Goal: Feedback & Contribution: Submit feedback/report problem

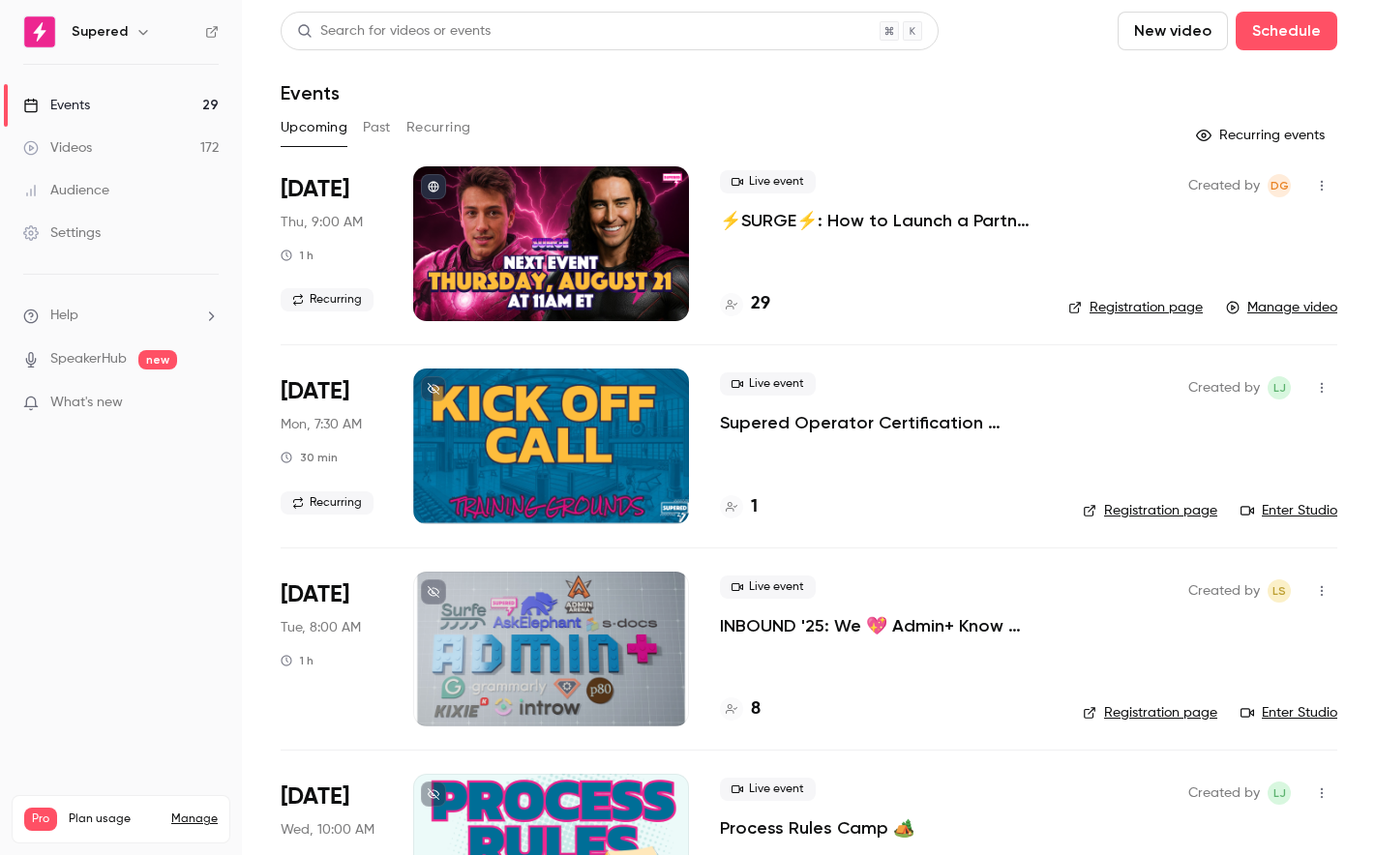
click at [86, 154] on div "Videos" at bounding box center [57, 147] width 69 height 19
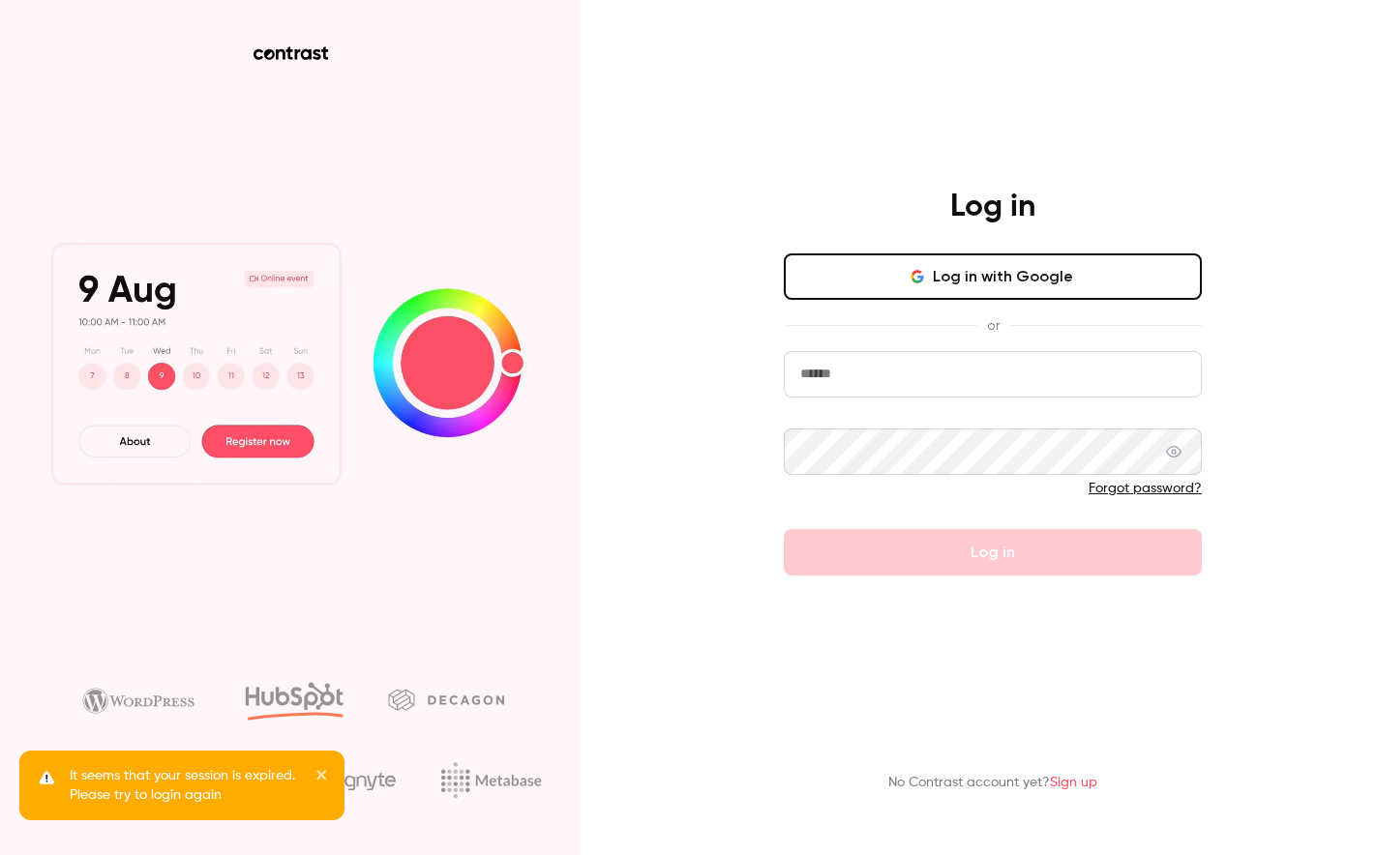
click at [978, 290] on button "Log in with Google" at bounding box center [993, 277] width 418 height 46
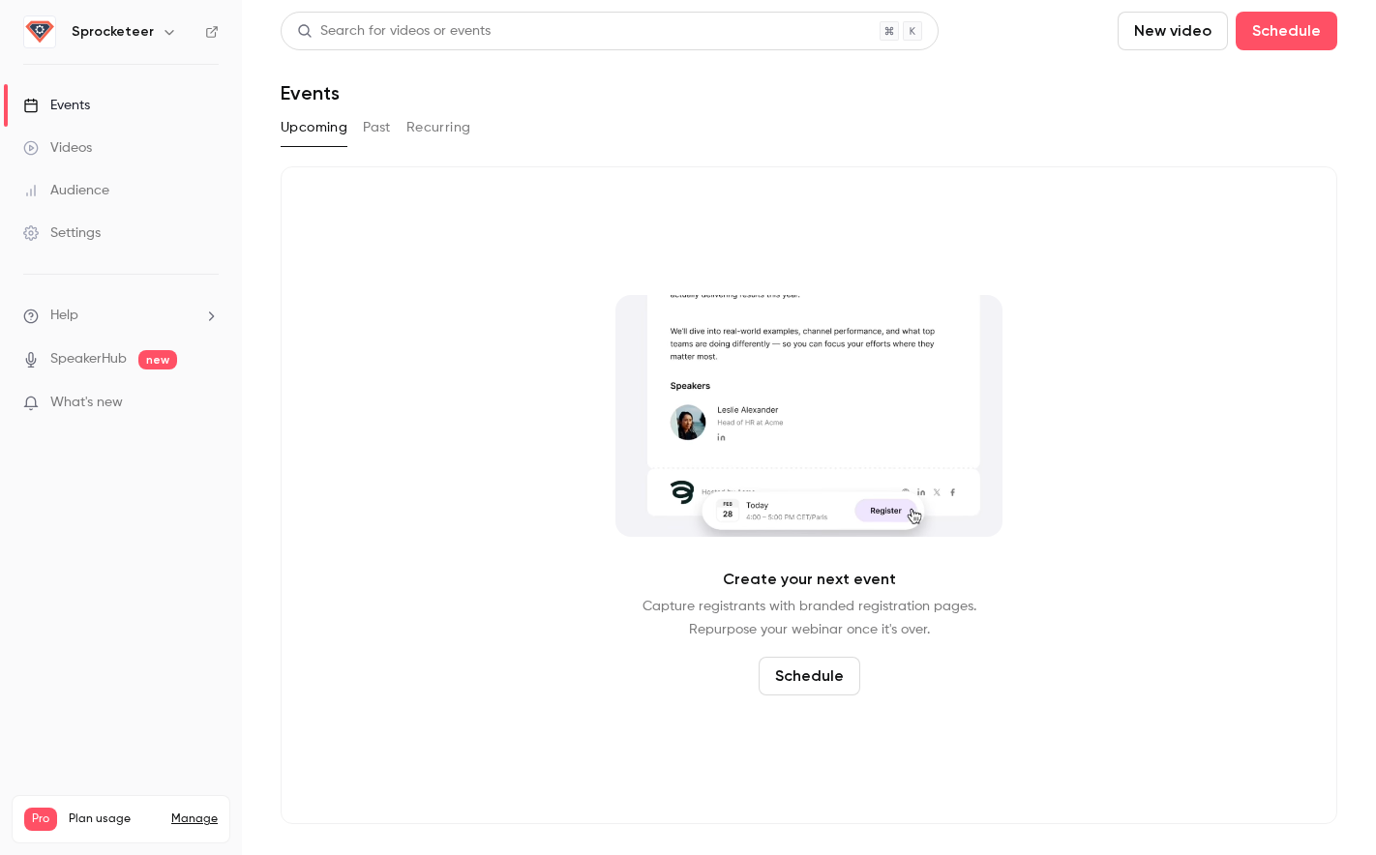
click at [118, 145] on link "Videos" at bounding box center [121, 148] width 242 height 43
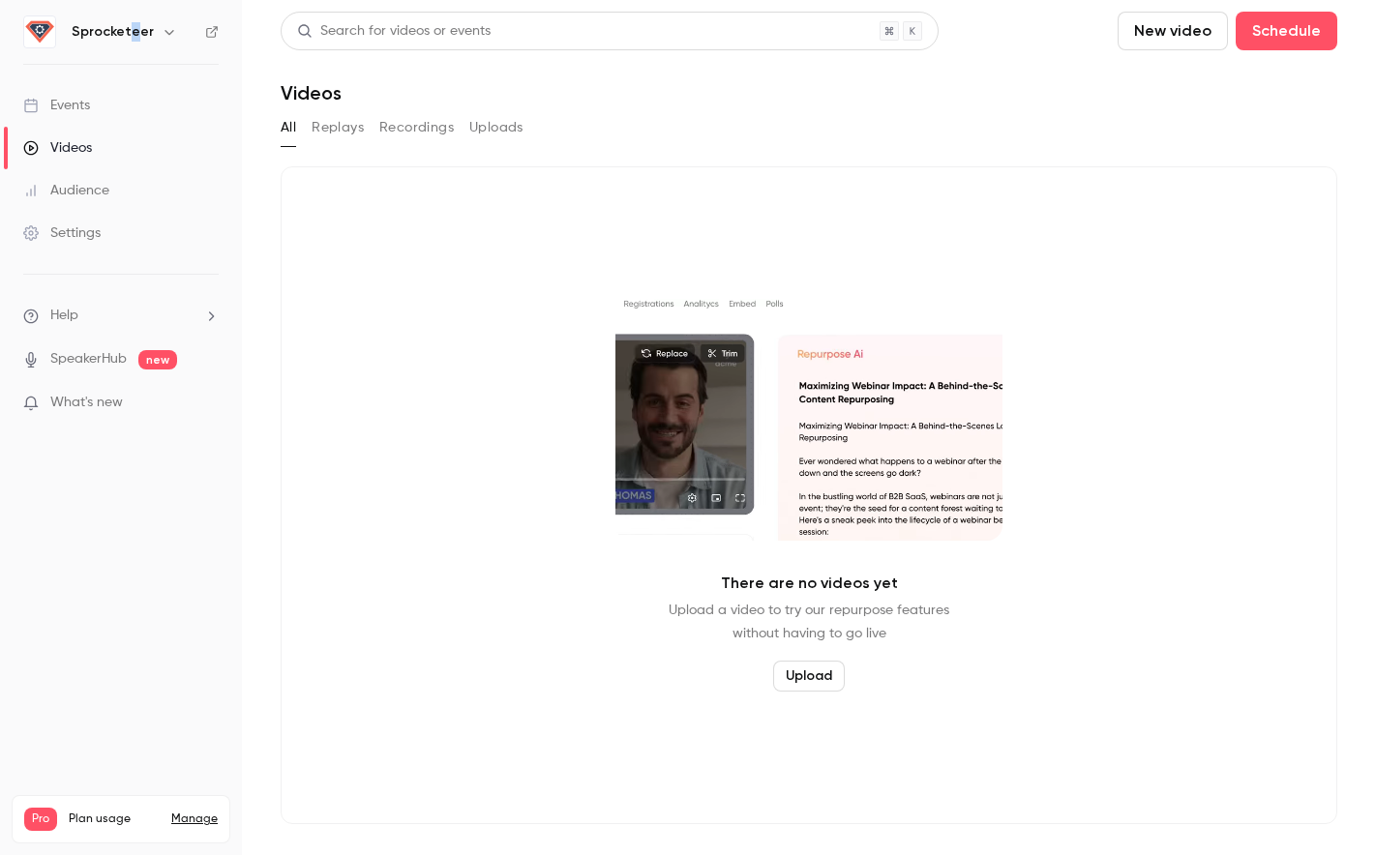
click at [130, 29] on h6 "Sprocketeer" at bounding box center [113, 31] width 82 height 19
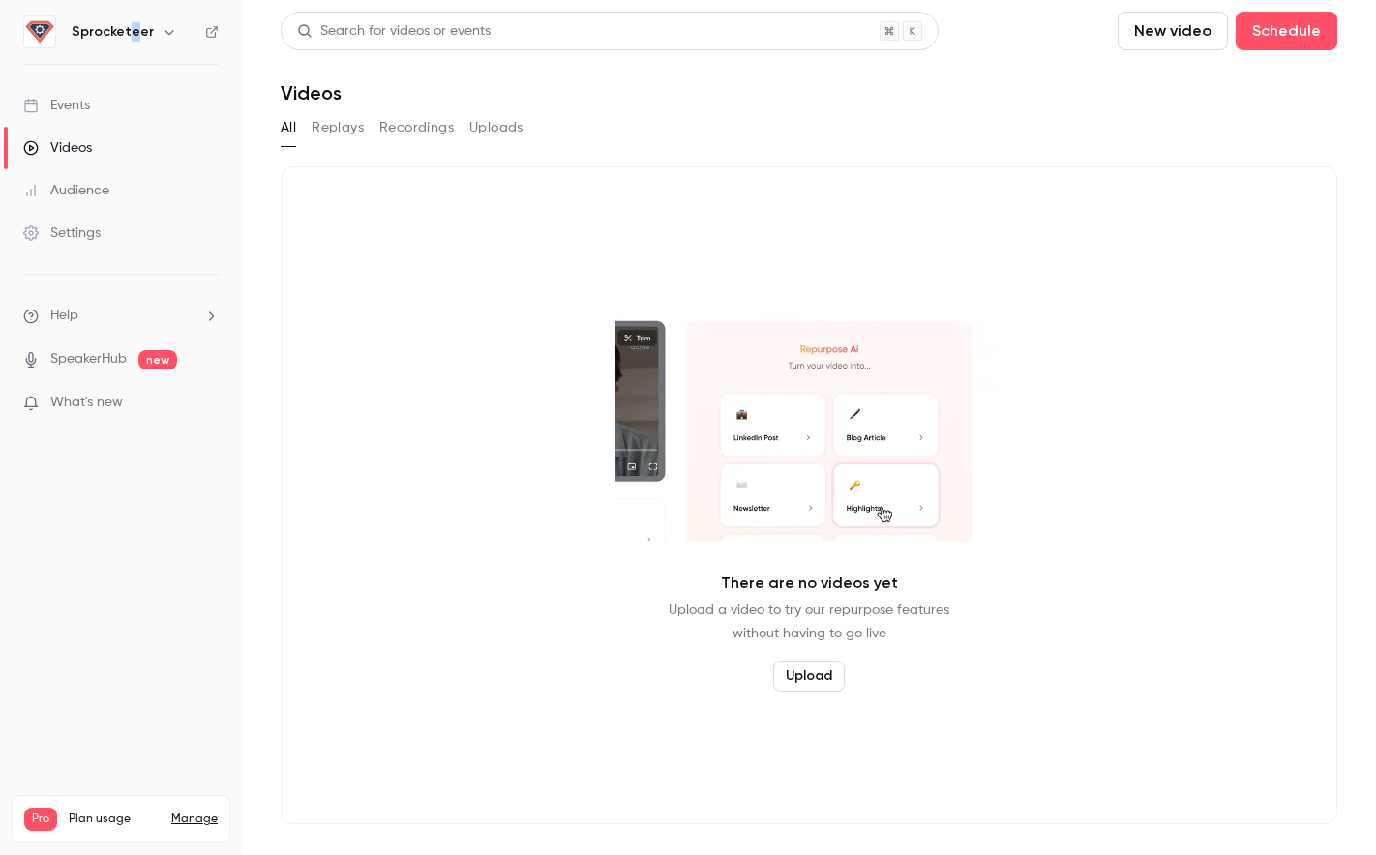
click at [162, 28] on icon "button" at bounding box center [169, 31] width 15 height 15
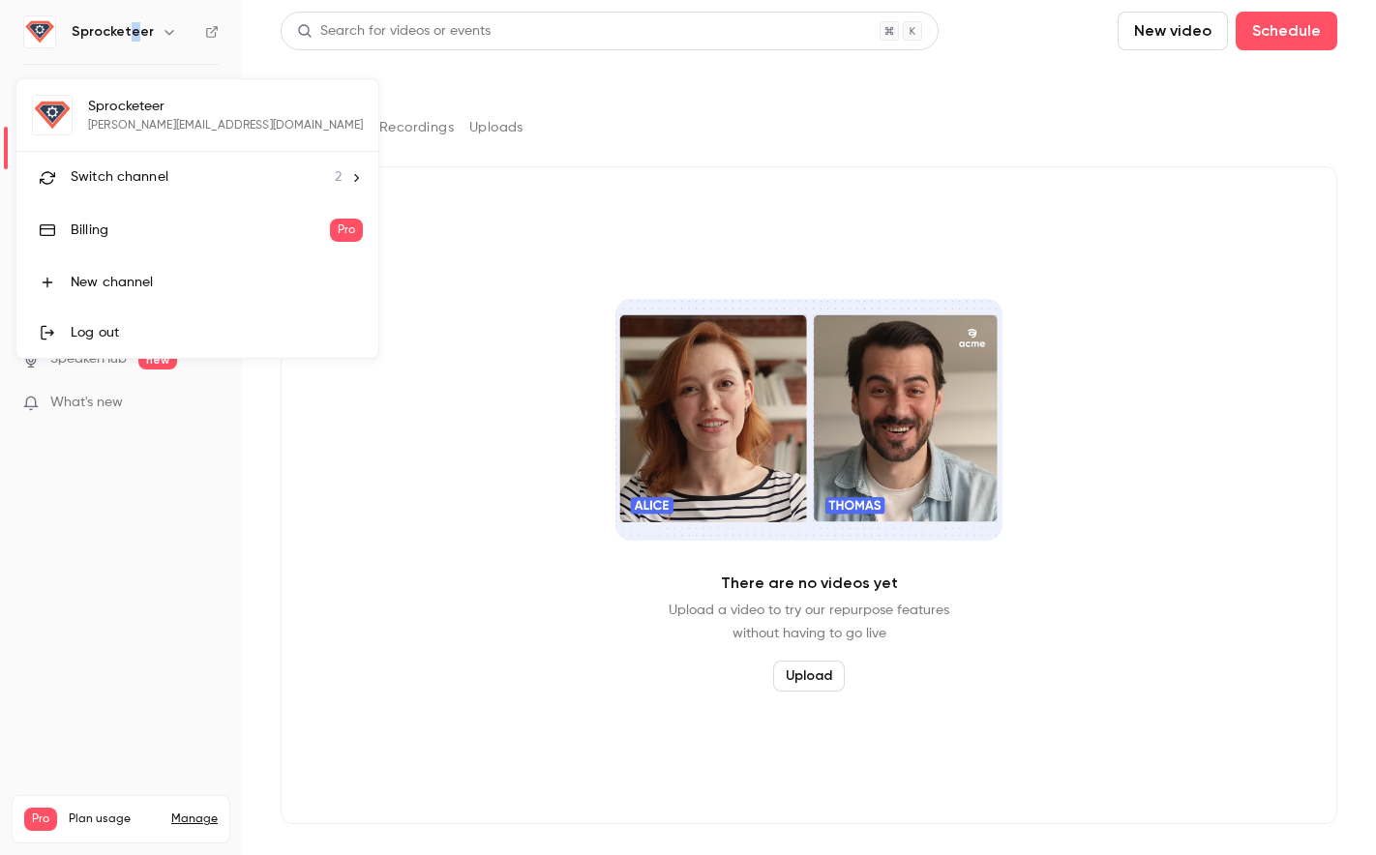
click at [150, 180] on span "Switch channel" at bounding box center [120, 177] width 98 height 20
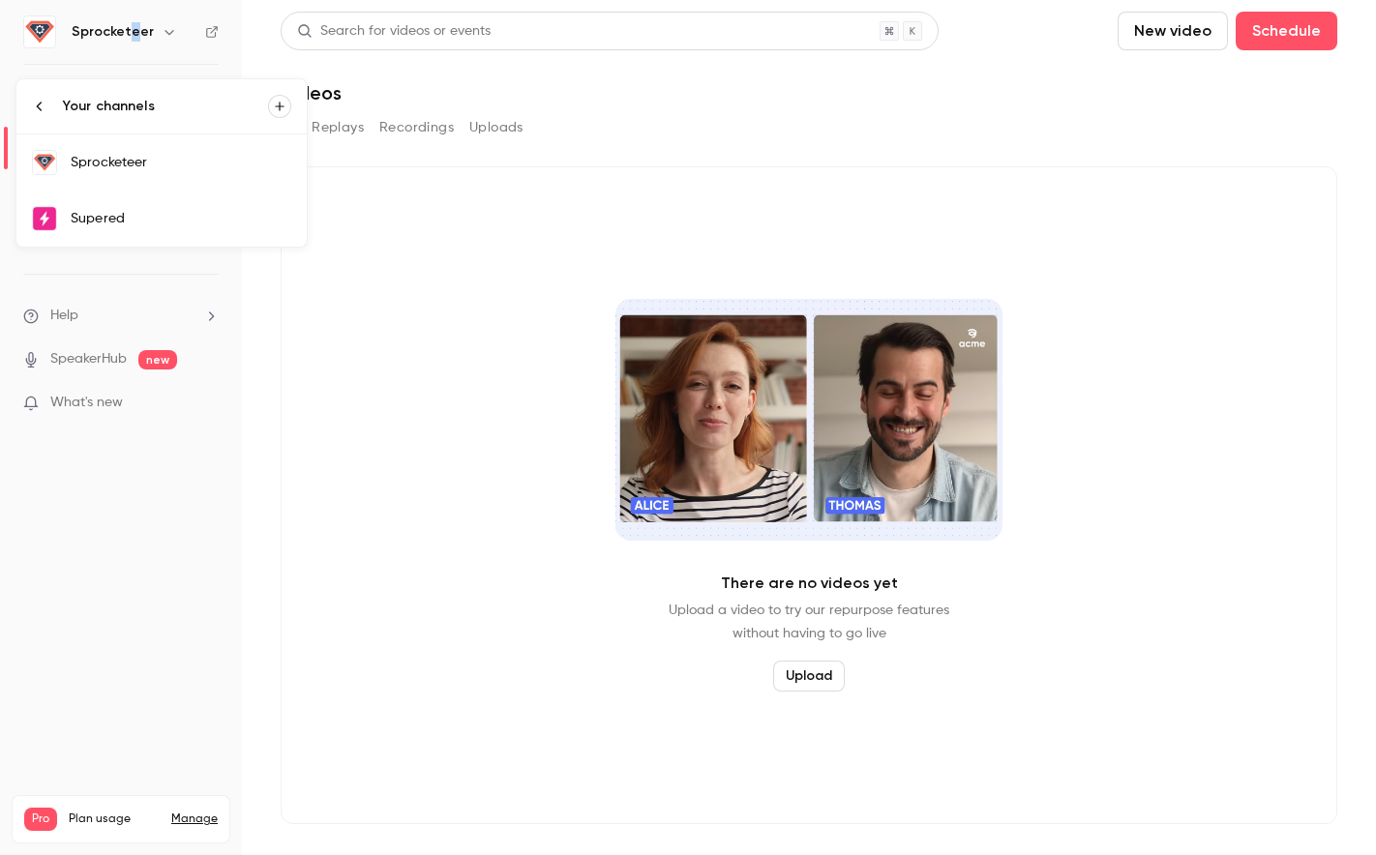
click at [134, 211] on div "Supered" at bounding box center [181, 218] width 221 height 19
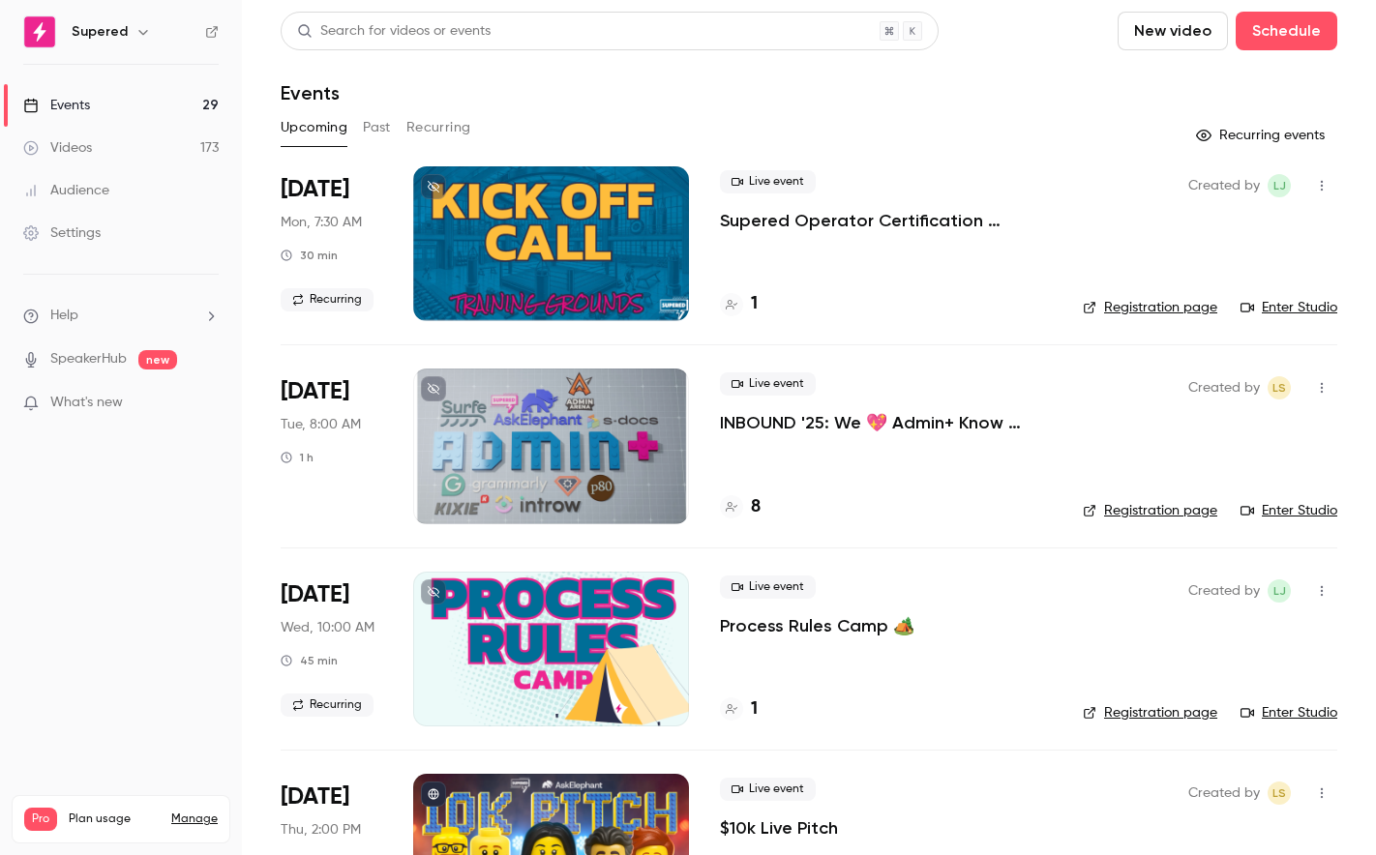
click at [78, 152] on div "Videos" at bounding box center [57, 147] width 69 height 19
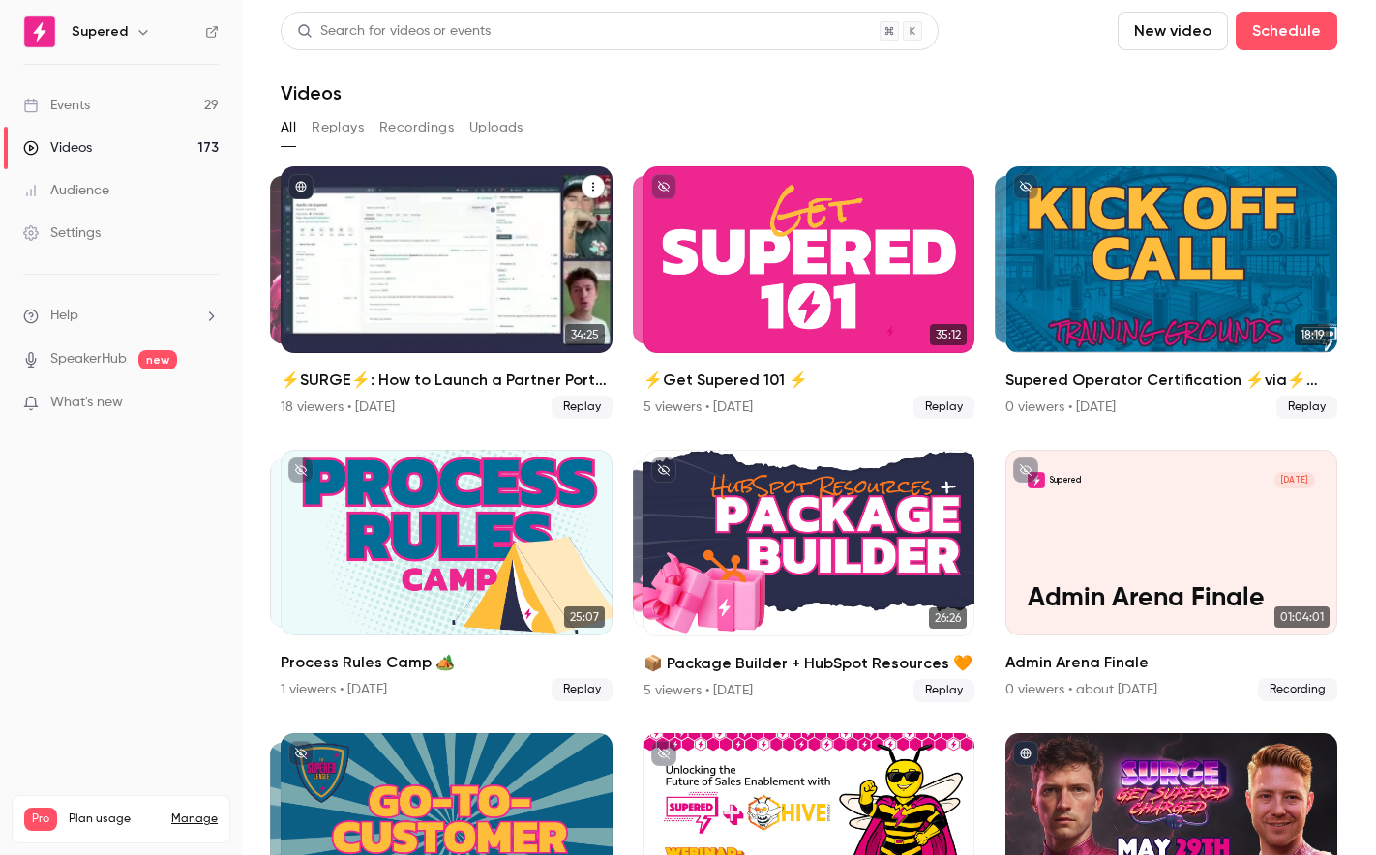
click at [442, 291] on div "⚡️SURGE⚡️: How to Launch a Partner Portal On Top of HubSpot w/Introw" at bounding box center [447, 259] width 332 height 187
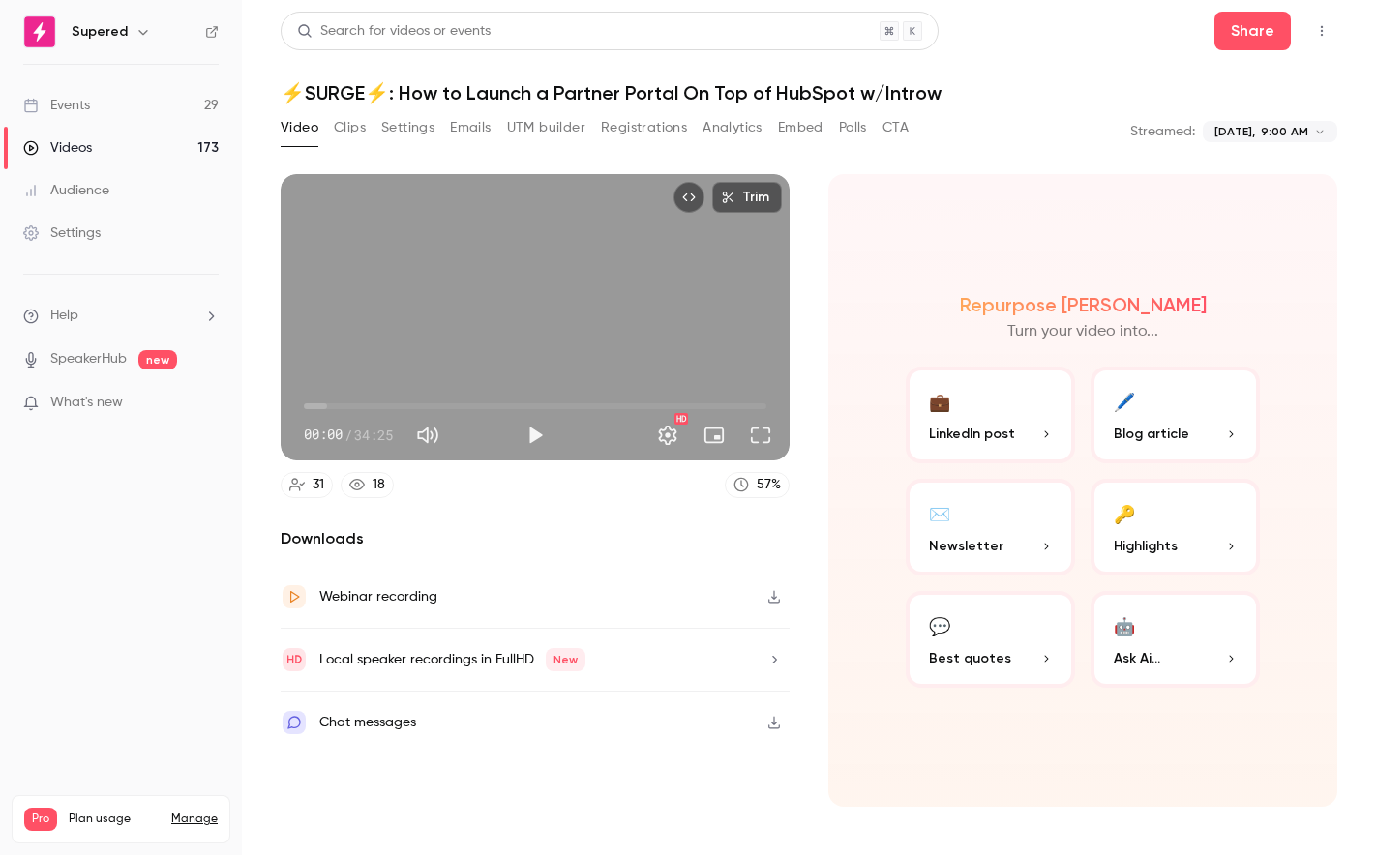
click at [351, 128] on button "Clips" at bounding box center [350, 127] width 32 height 31
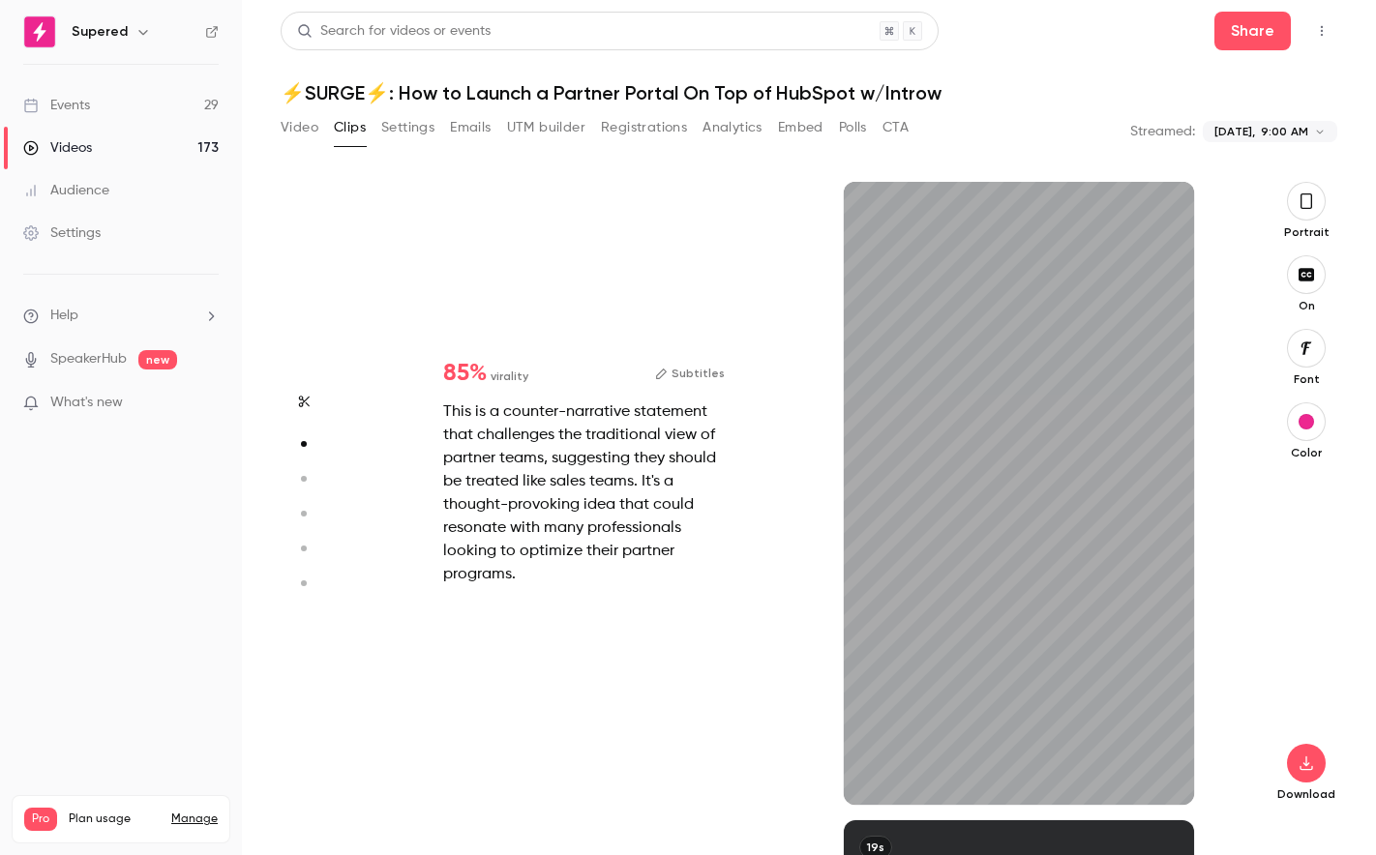
scroll to position [639, 0]
type input "*"
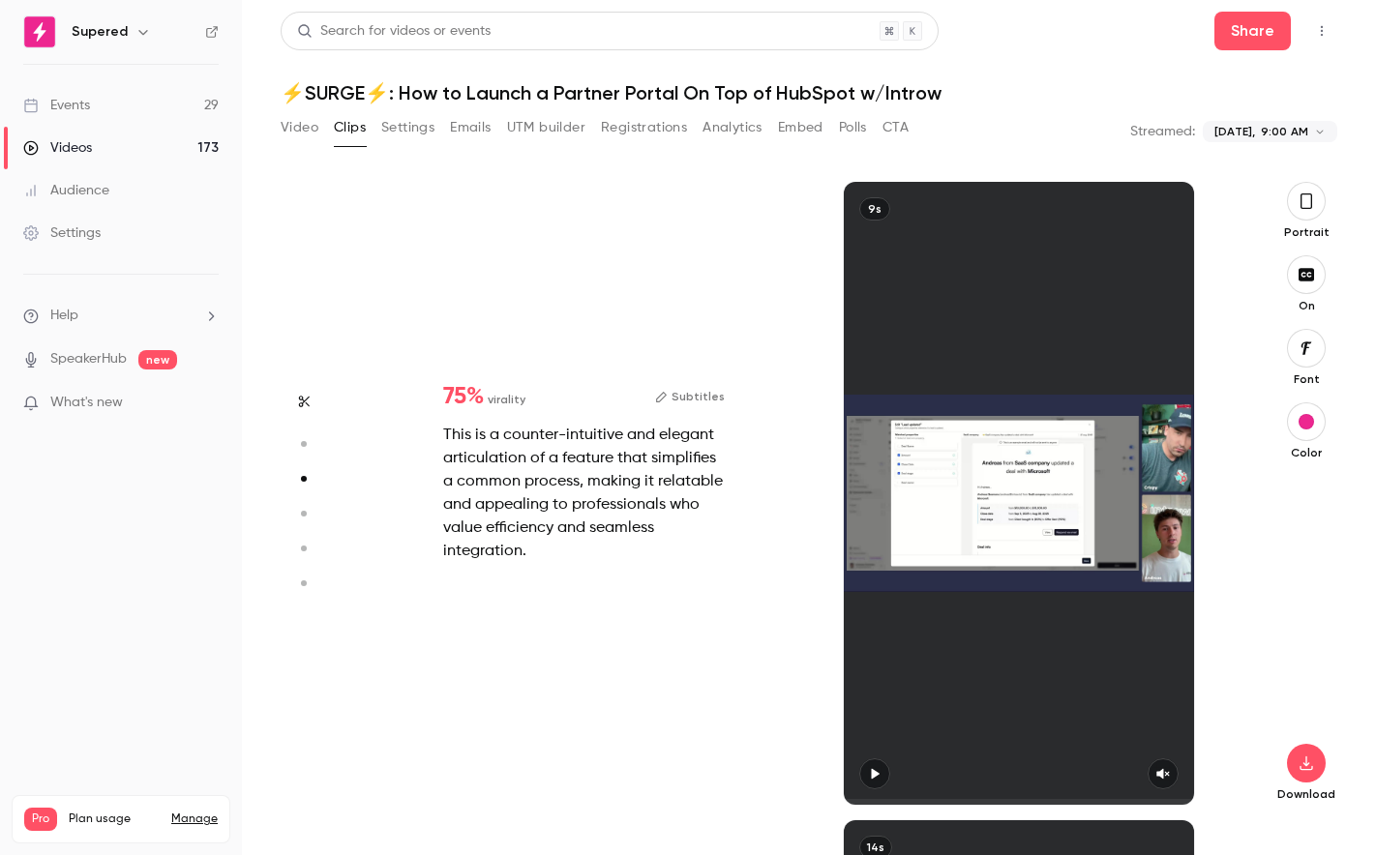
type input "*"
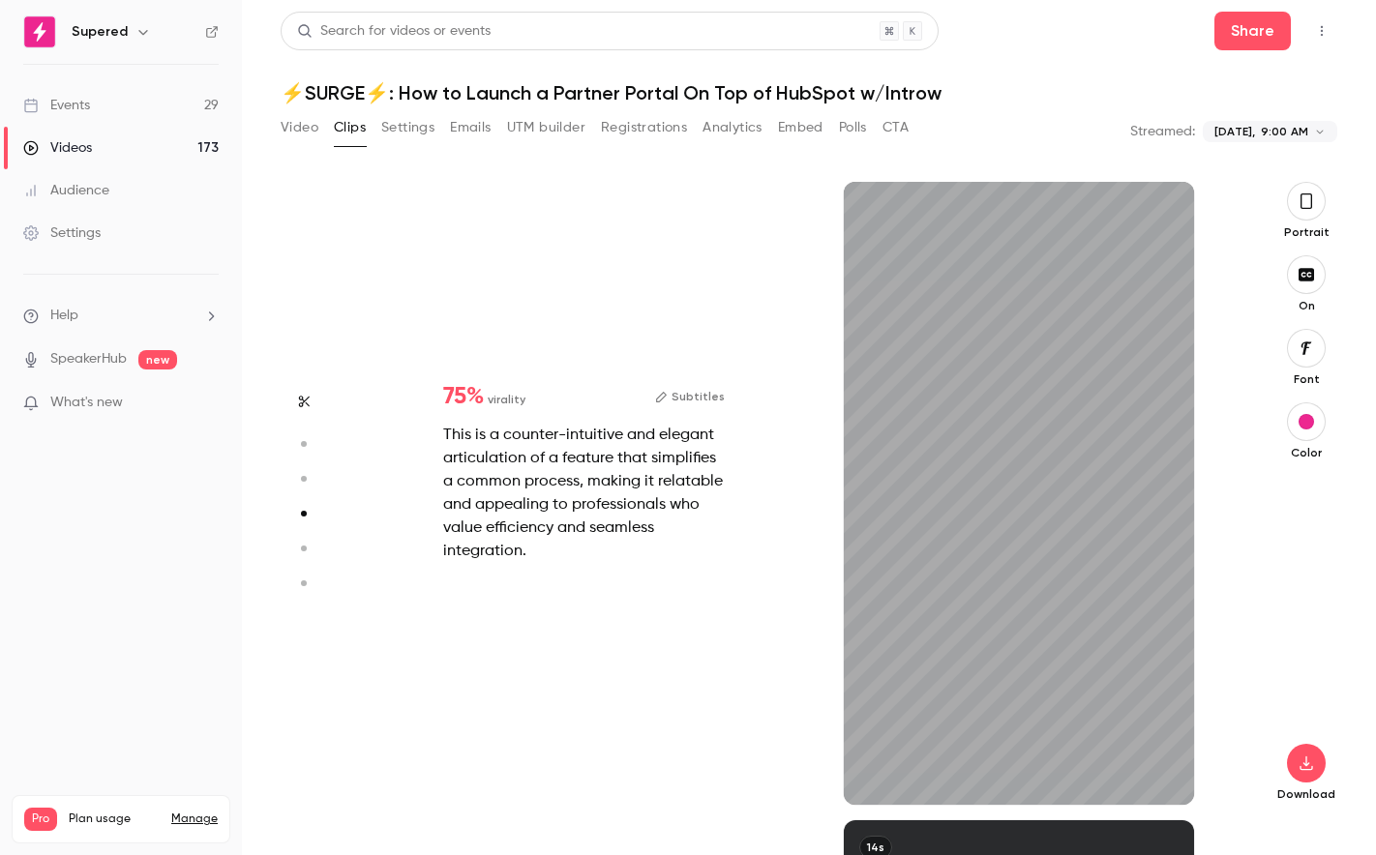
scroll to position [1916, 0]
type input "*"
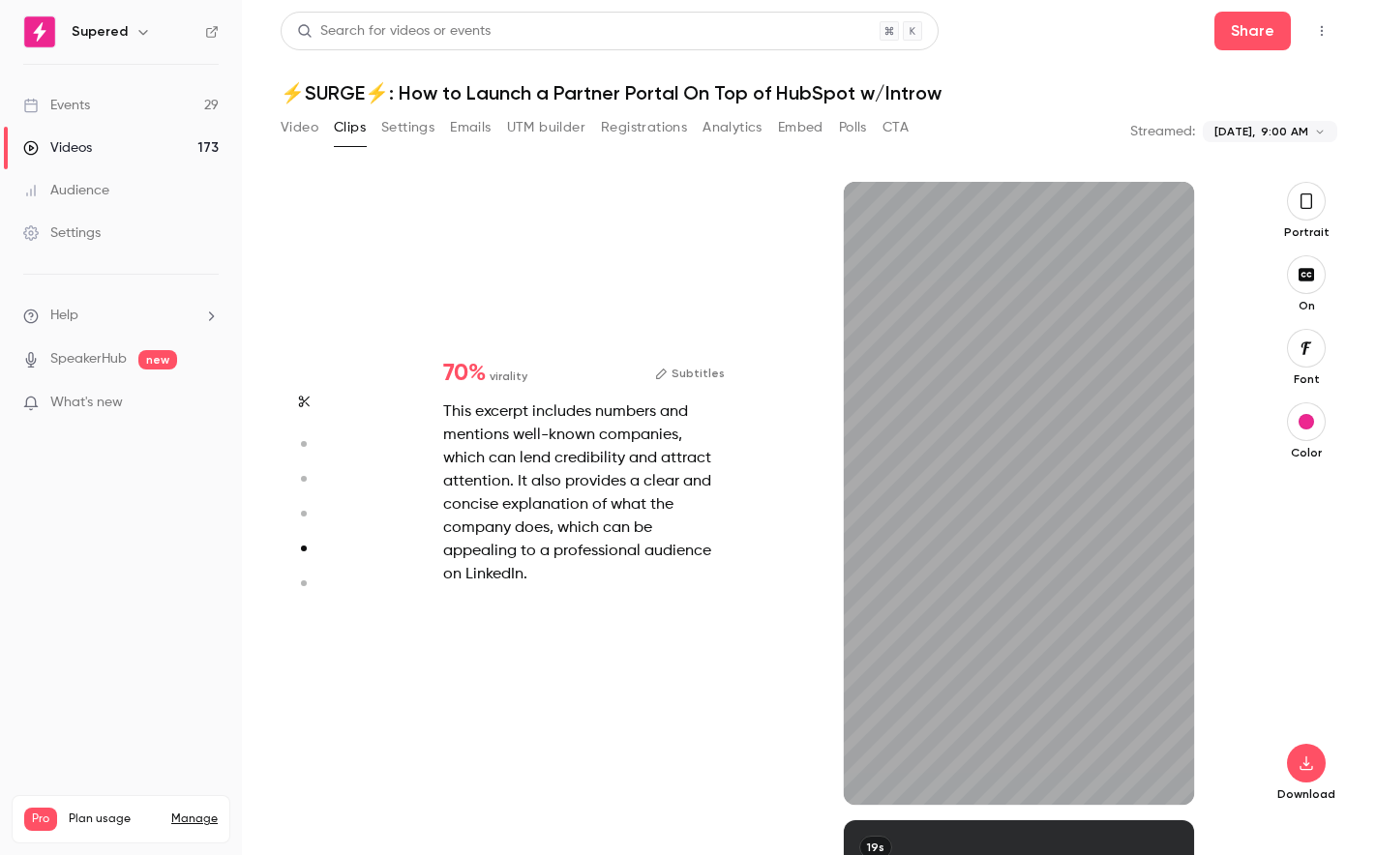
type input "*"
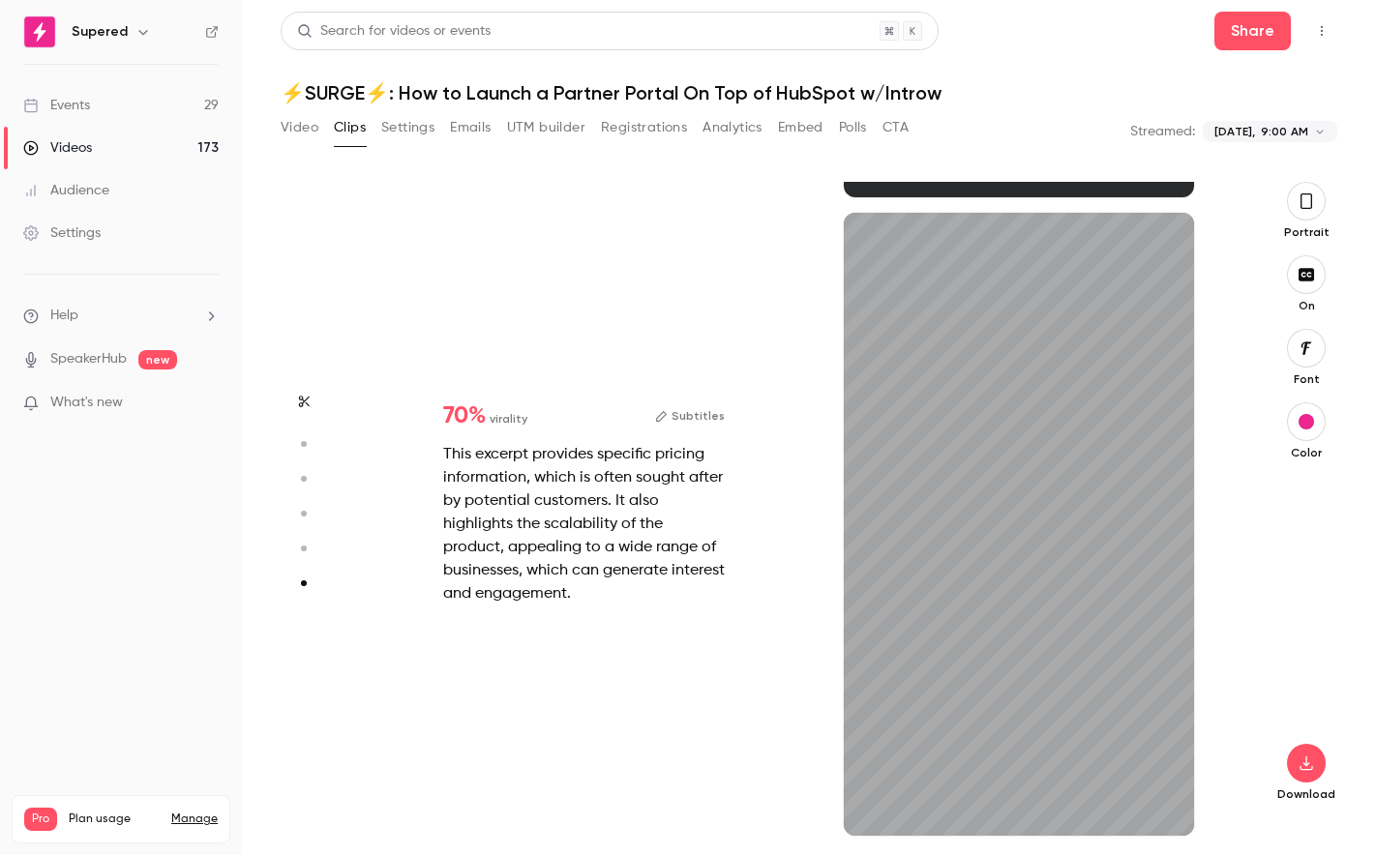
scroll to position [3162, 0]
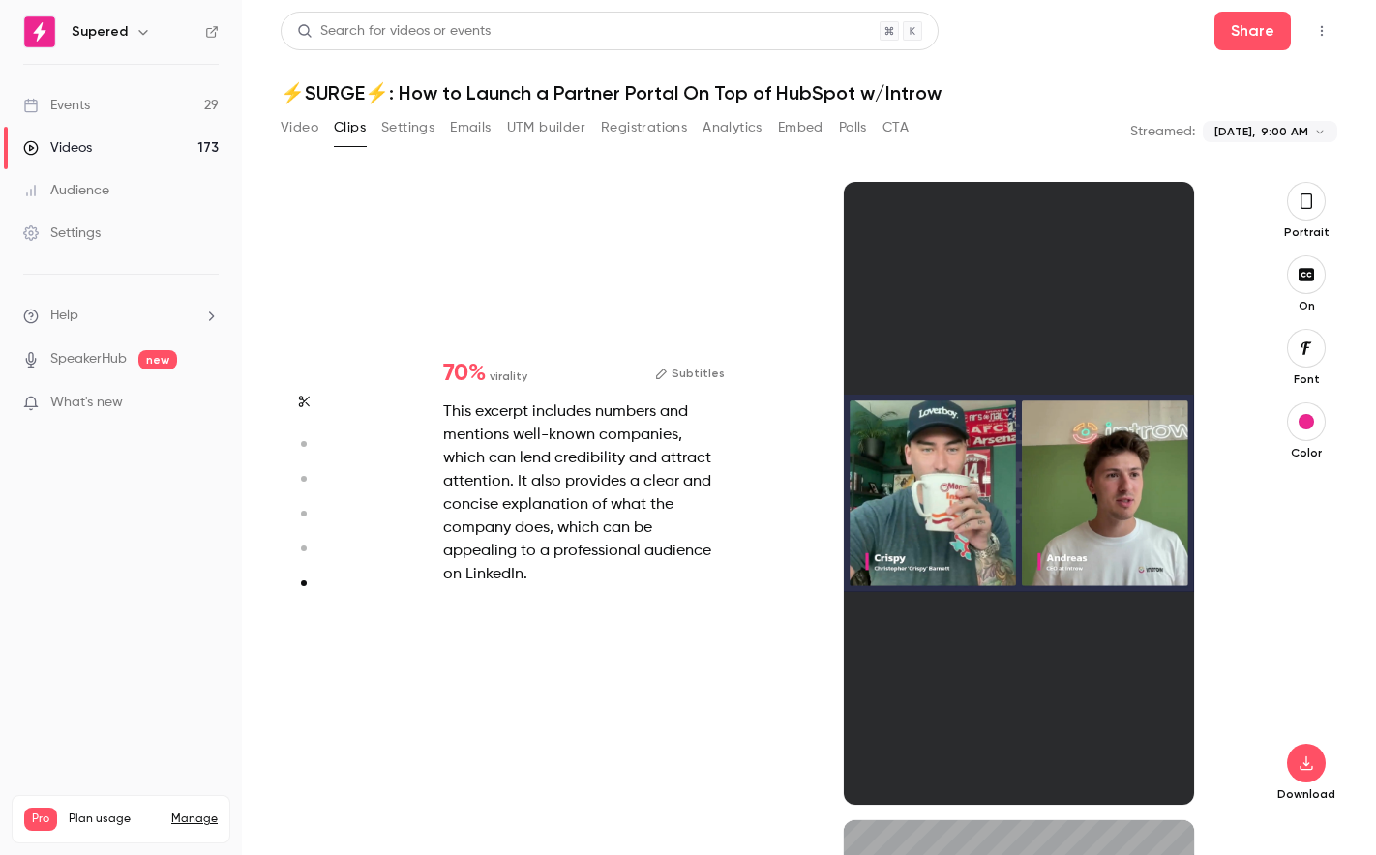
type input "*"
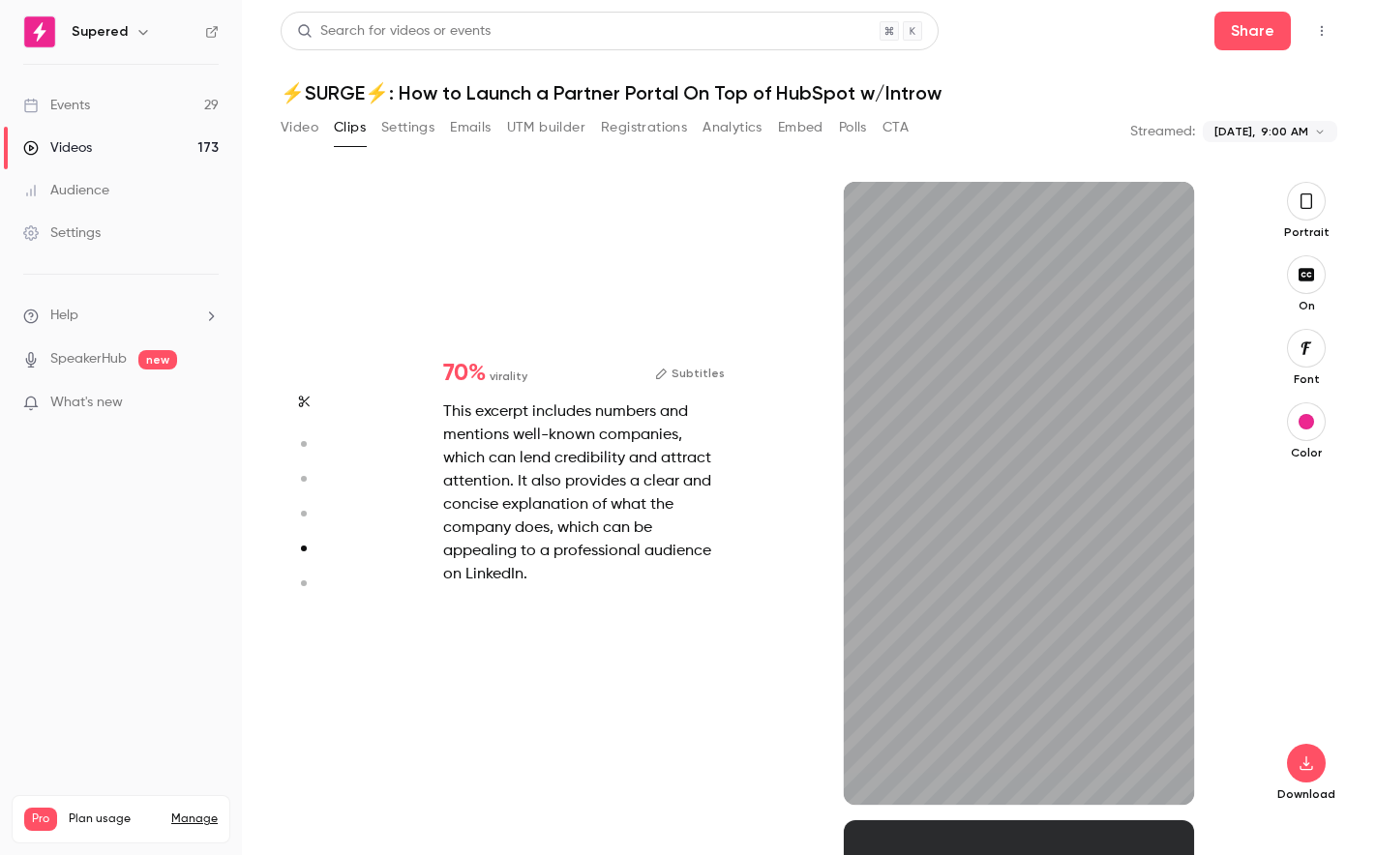
scroll to position [2555, 0]
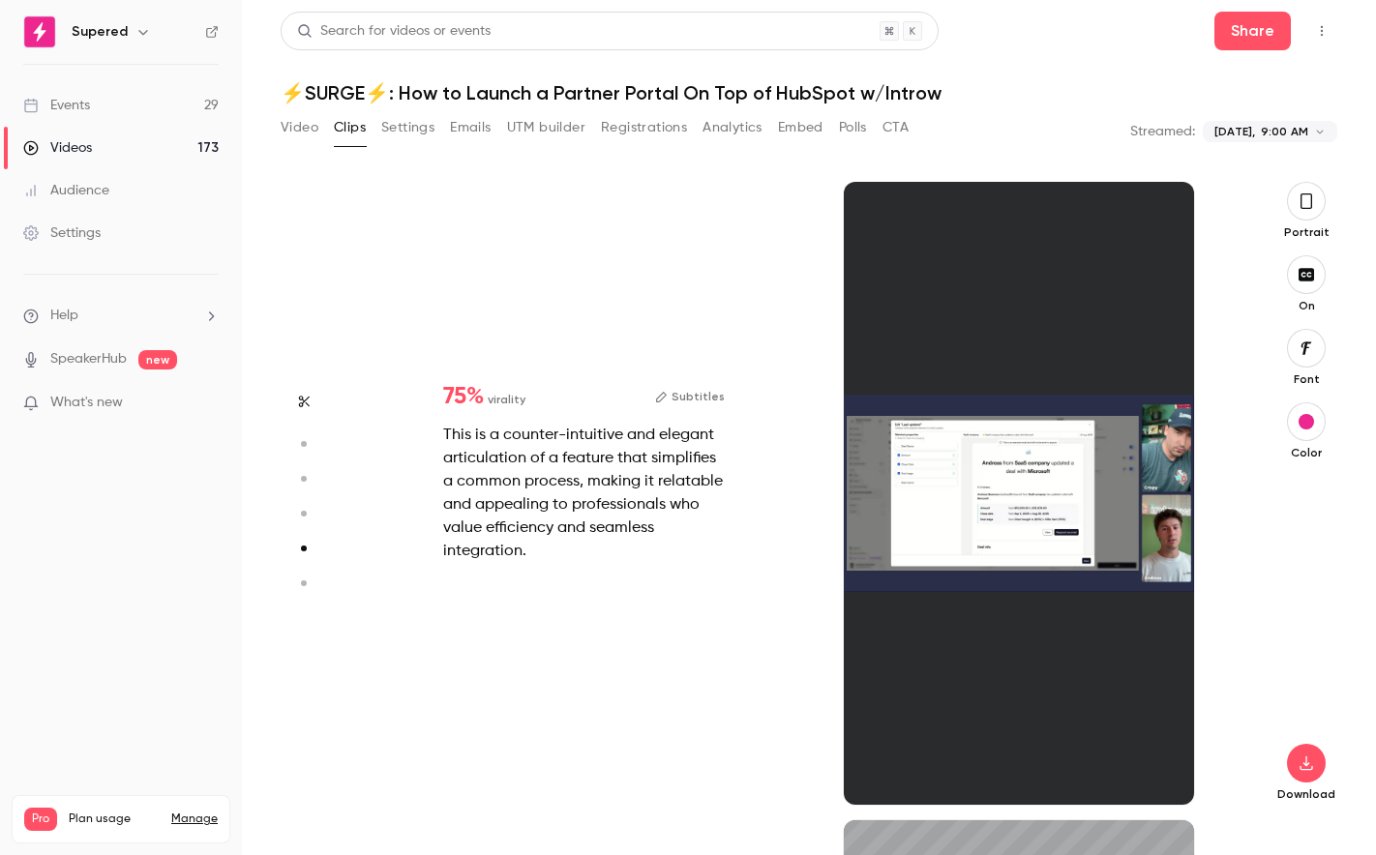
type input "*"
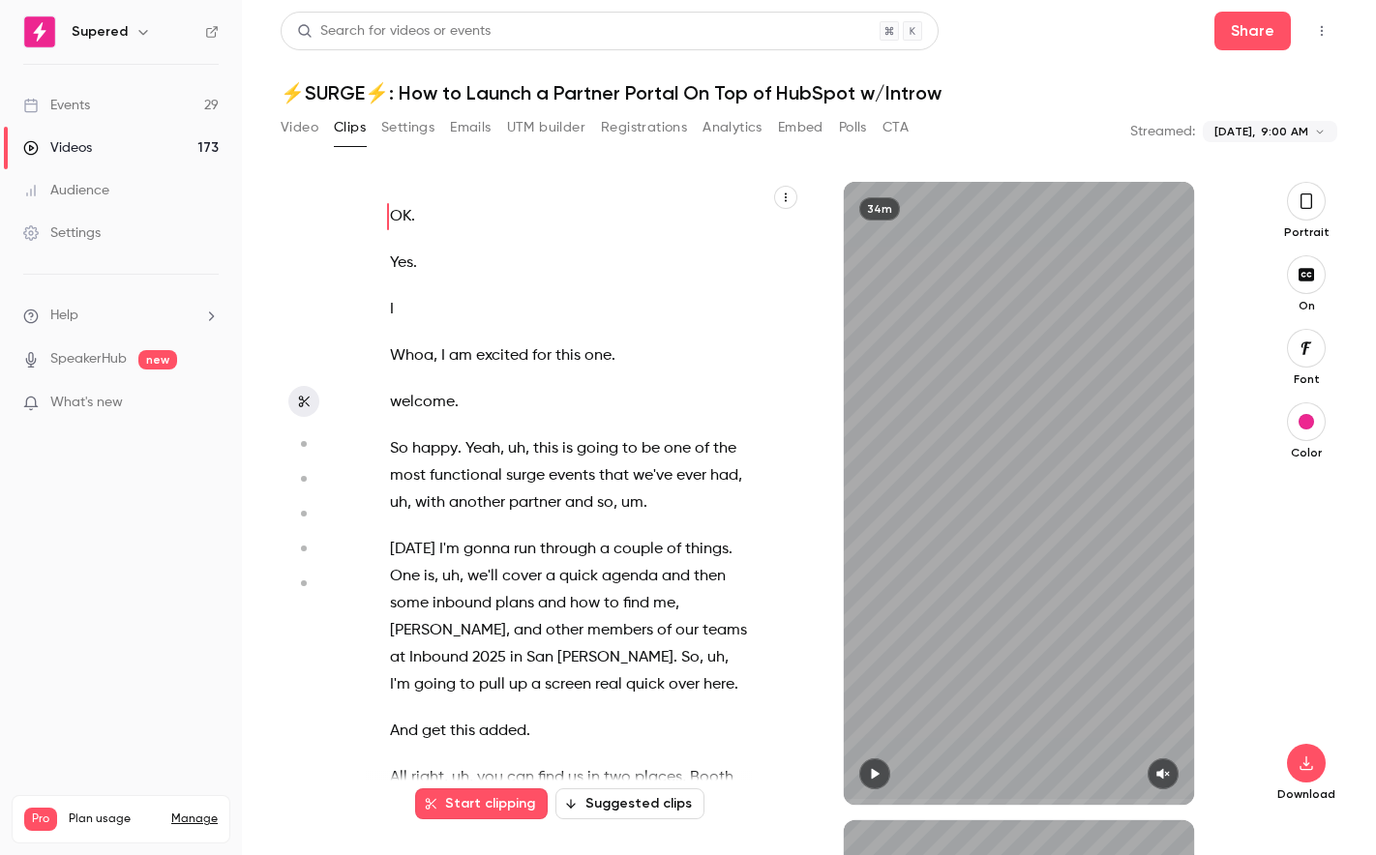
scroll to position [0, 0]
click at [76, 237] on div "Settings" at bounding box center [61, 233] width 77 height 19
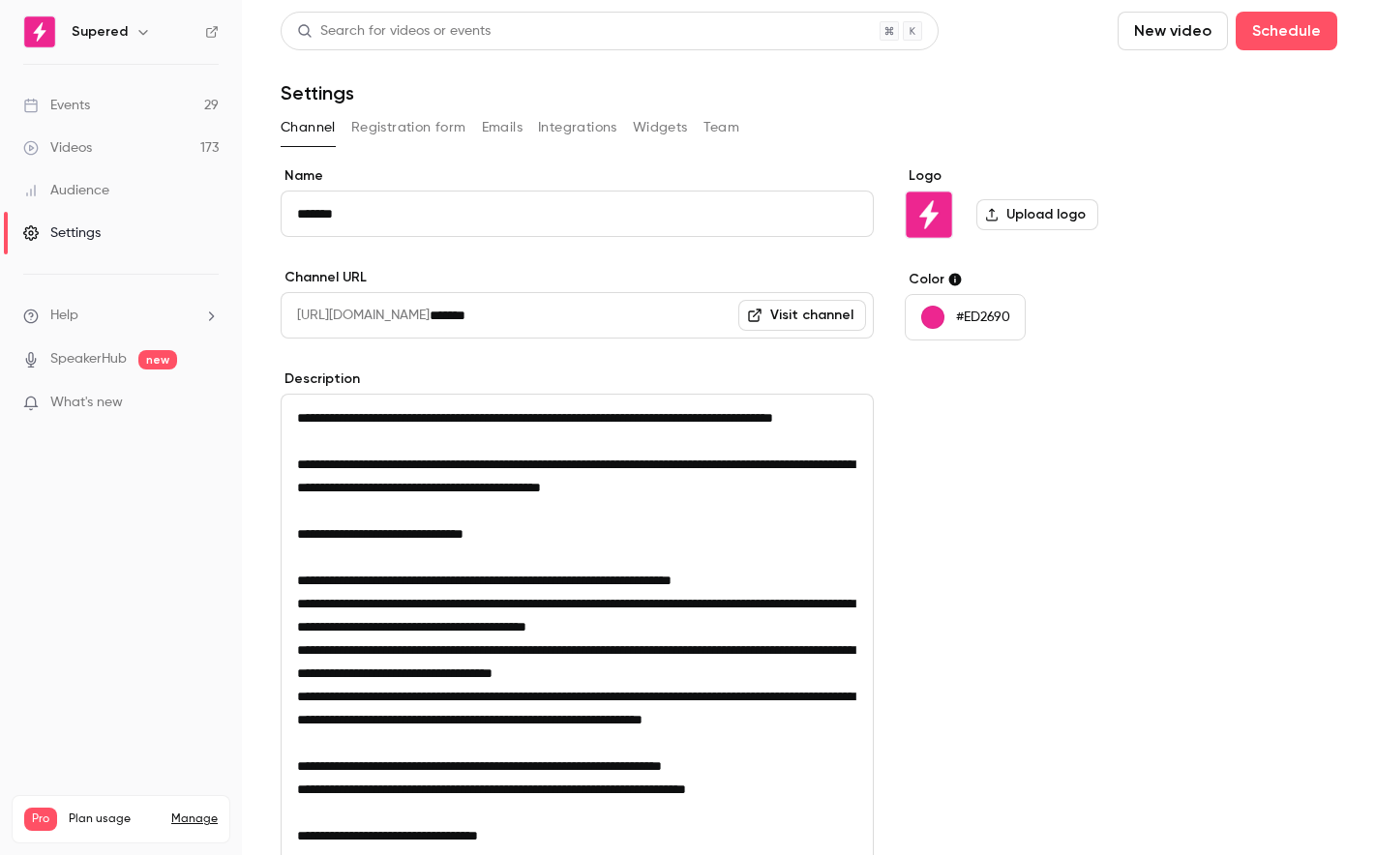
click at [715, 127] on button "Team" at bounding box center [721, 127] width 37 height 31
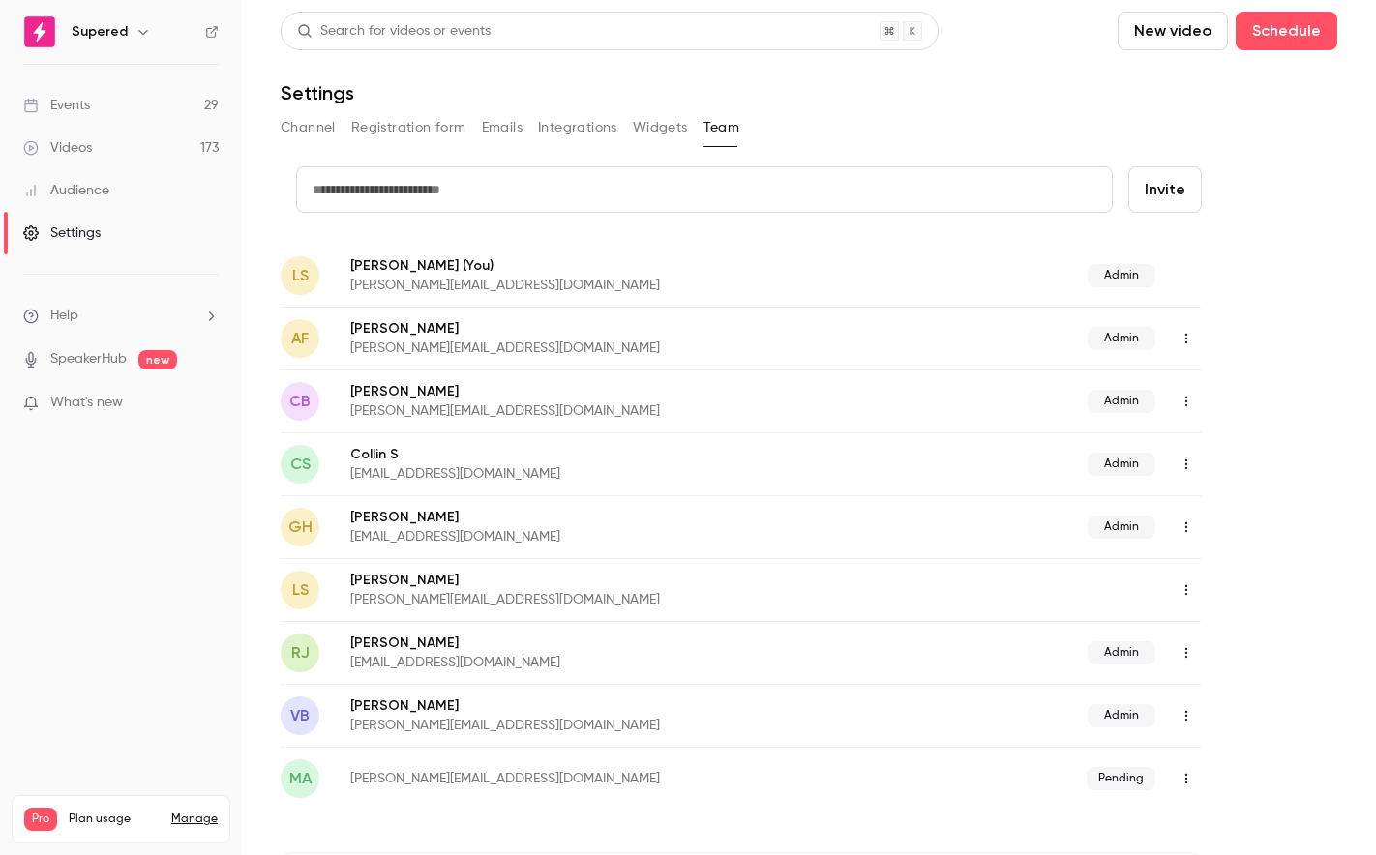
click at [587, 175] on input "text" at bounding box center [704, 189] width 817 height 46
type input "**********"
click at [1167, 200] on button "Invite" at bounding box center [1165, 189] width 74 height 46
click at [78, 153] on div "Videos" at bounding box center [57, 147] width 69 height 19
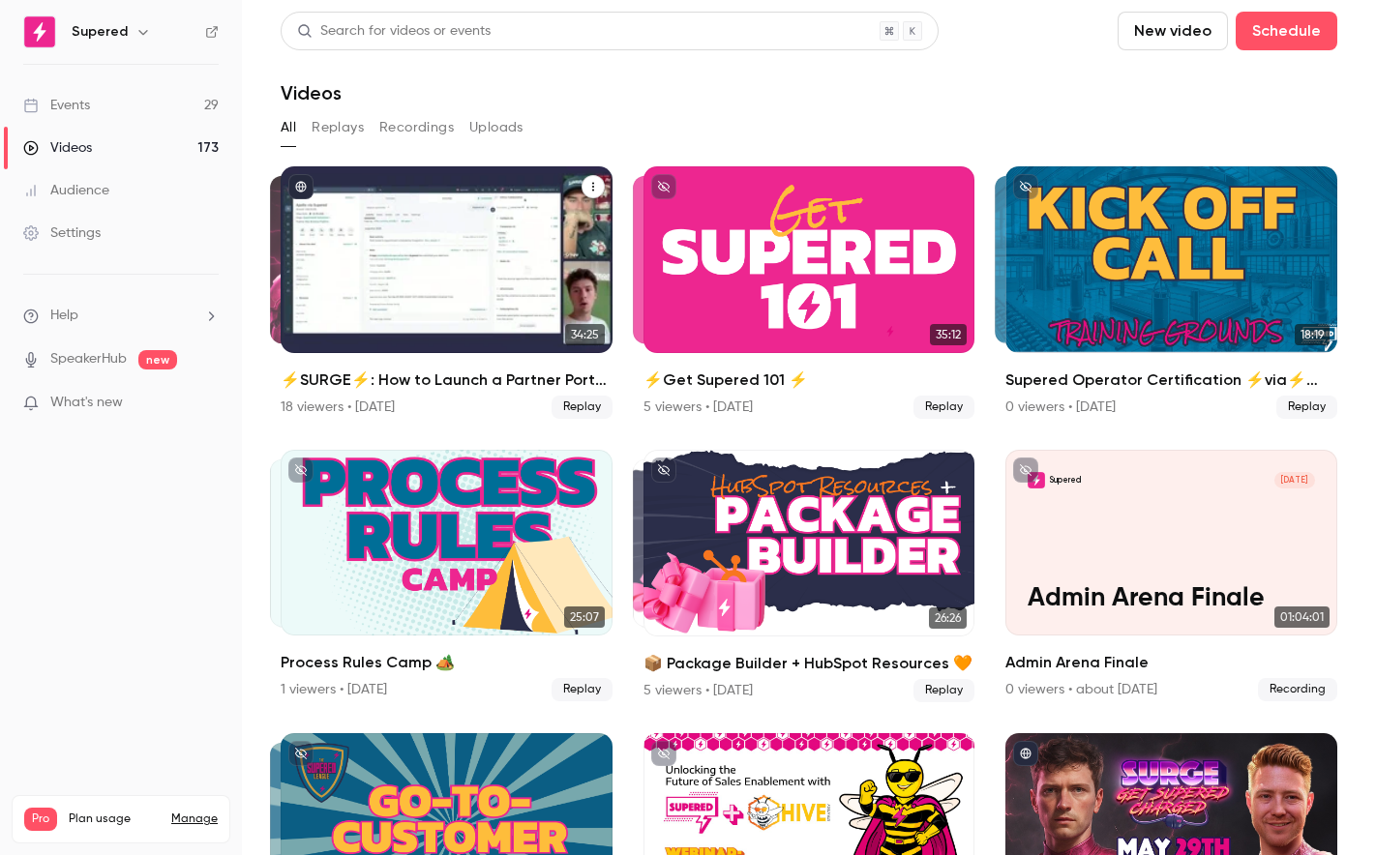
click at [567, 264] on div "⚡️SURGE⚡️: How to Launch a Partner Portal On Top of HubSpot w/Introw" at bounding box center [447, 259] width 332 height 187
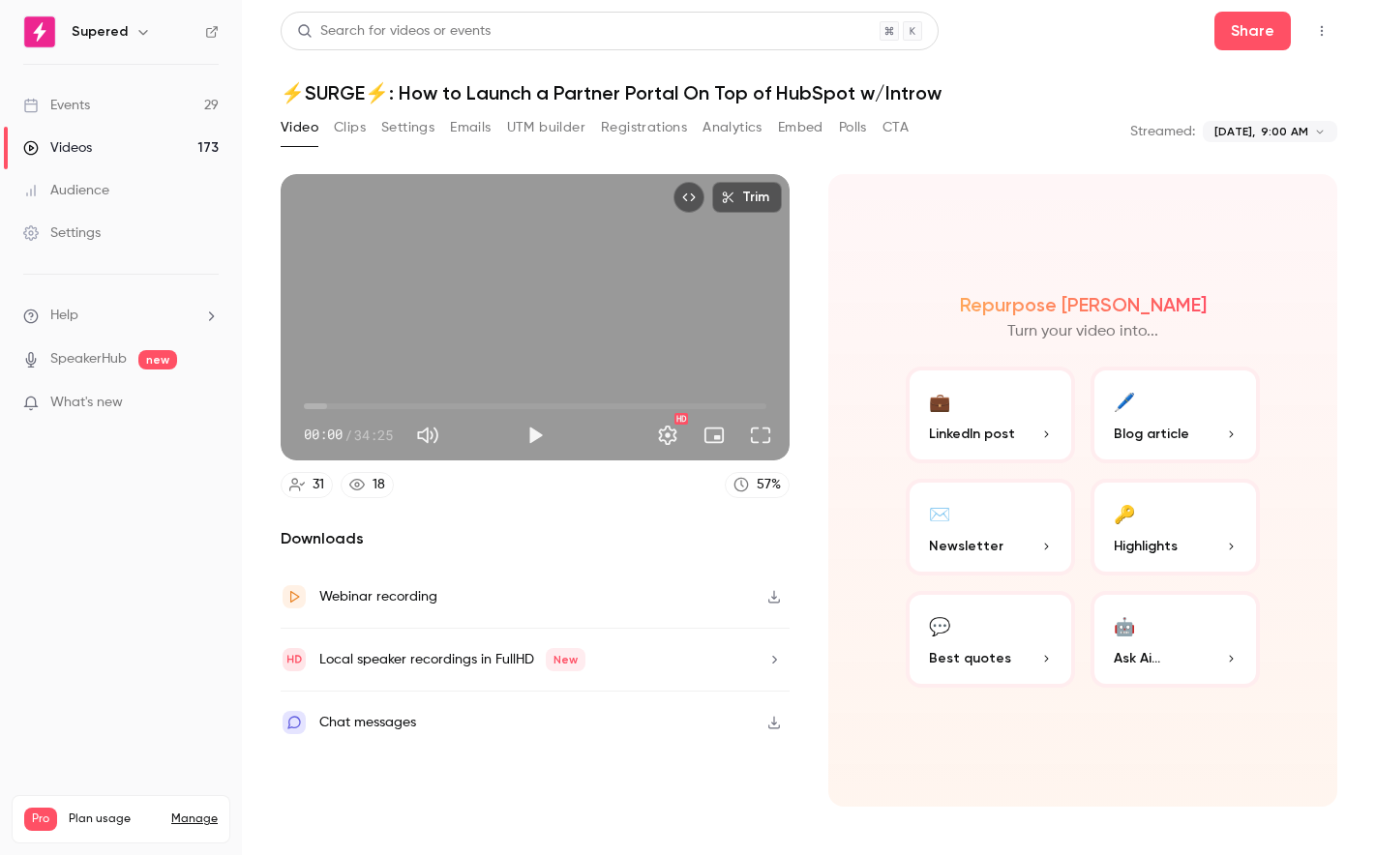
click at [1331, 30] on button "Top Bar Actions" at bounding box center [1321, 30] width 31 height 31
click at [58, 106] on div at bounding box center [688, 427] width 1376 height 855
click at [73, 105] on div "Events" at bounding box center [56, 105] width 67 height 19
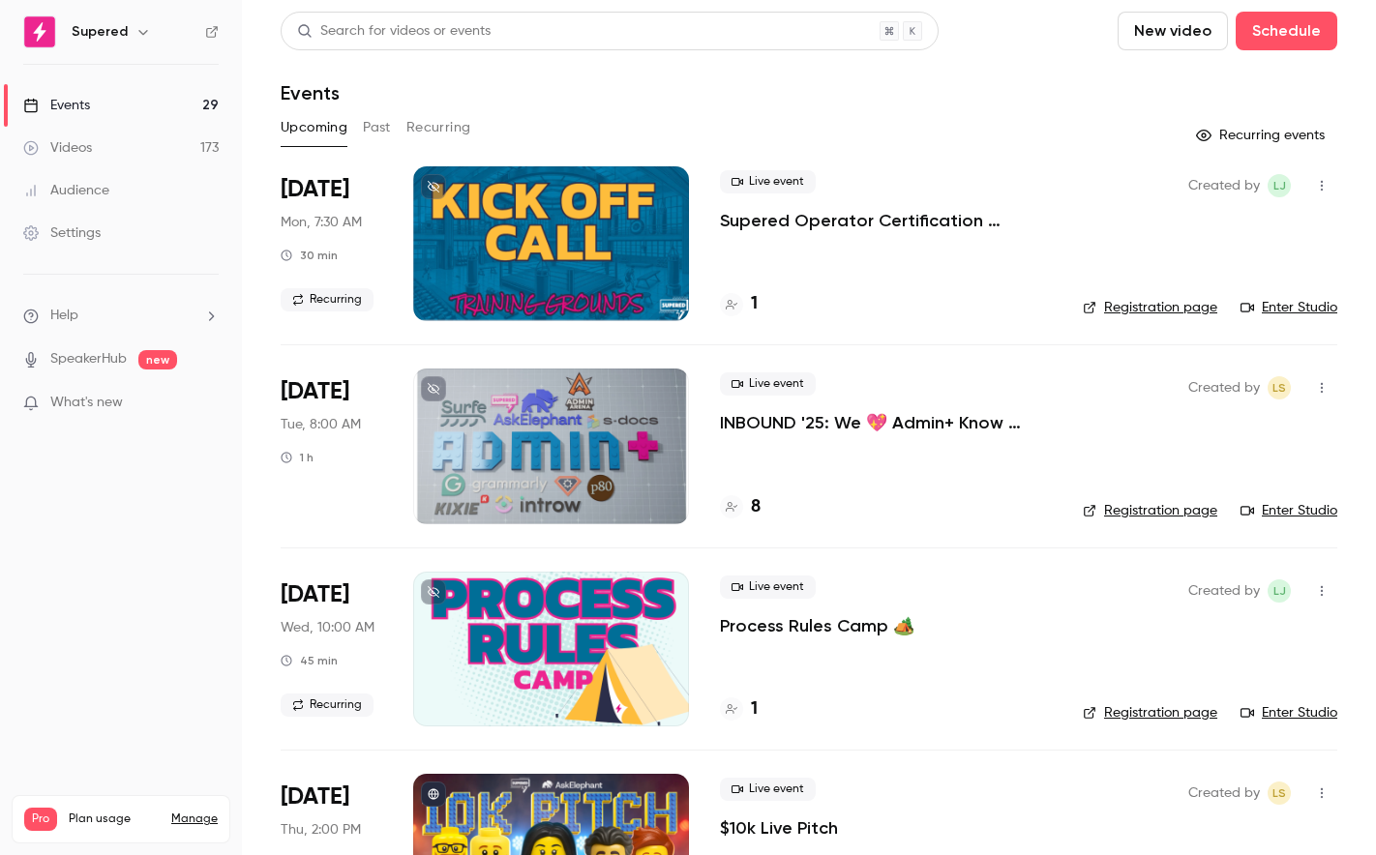
click at [98, 192] on div "Audience" at bounding box center [66, 190] width 86 height 19
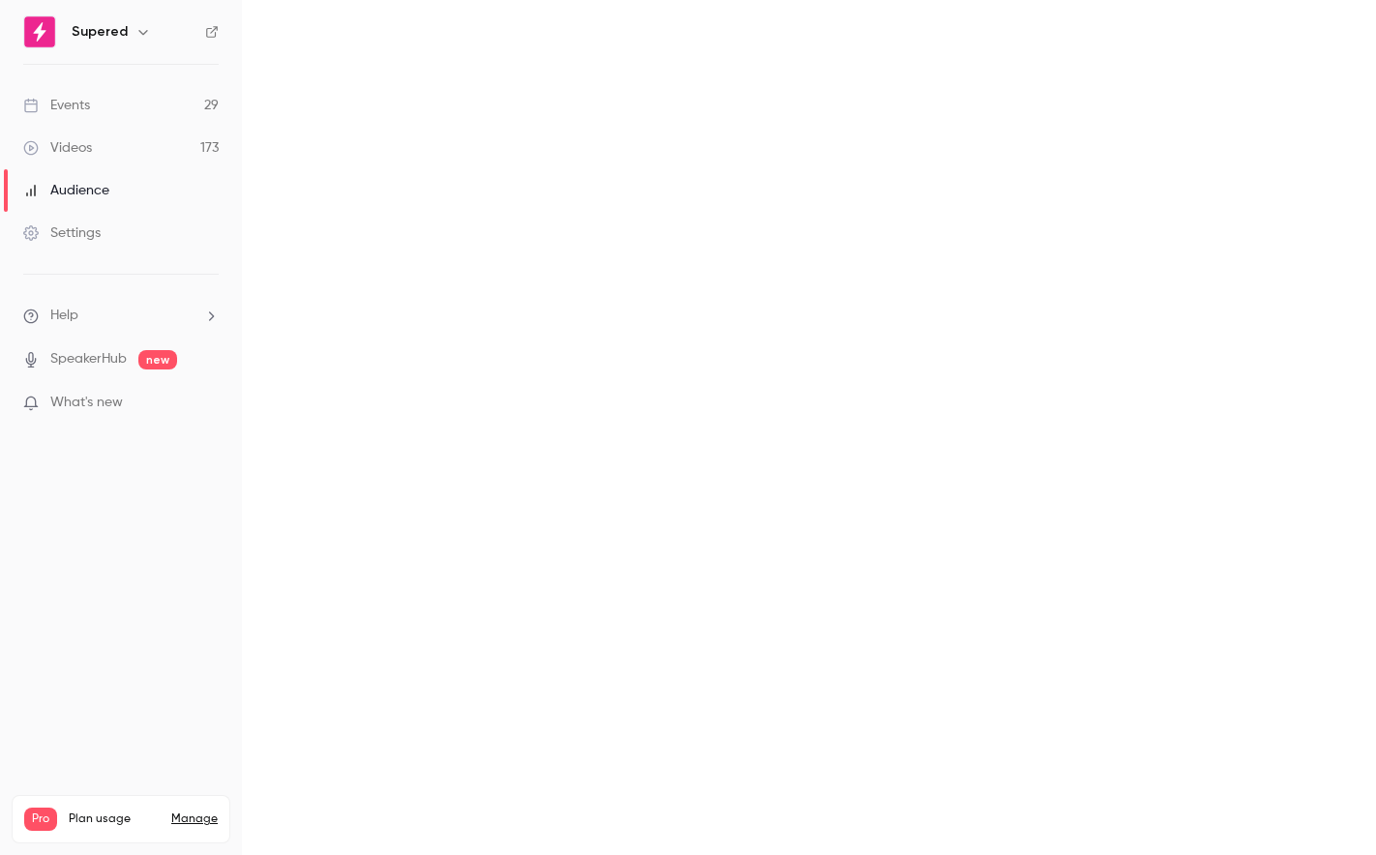
click at [83, 228] on div "Settings" at bounding box center [61, 233] width 77 height 19
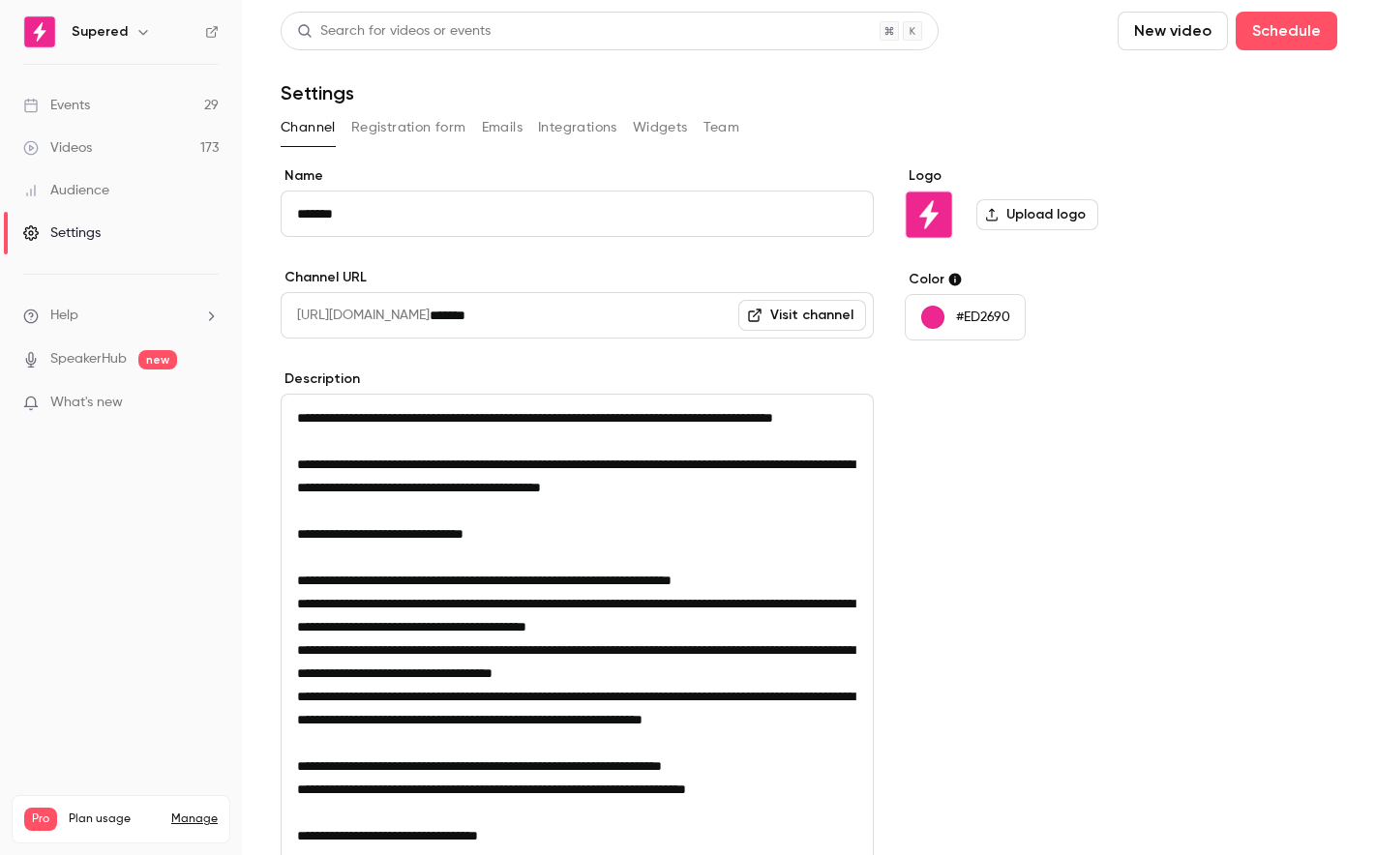
click at [722, 127] on button "Team" at bounding box center [721, 127] width 37 height 31
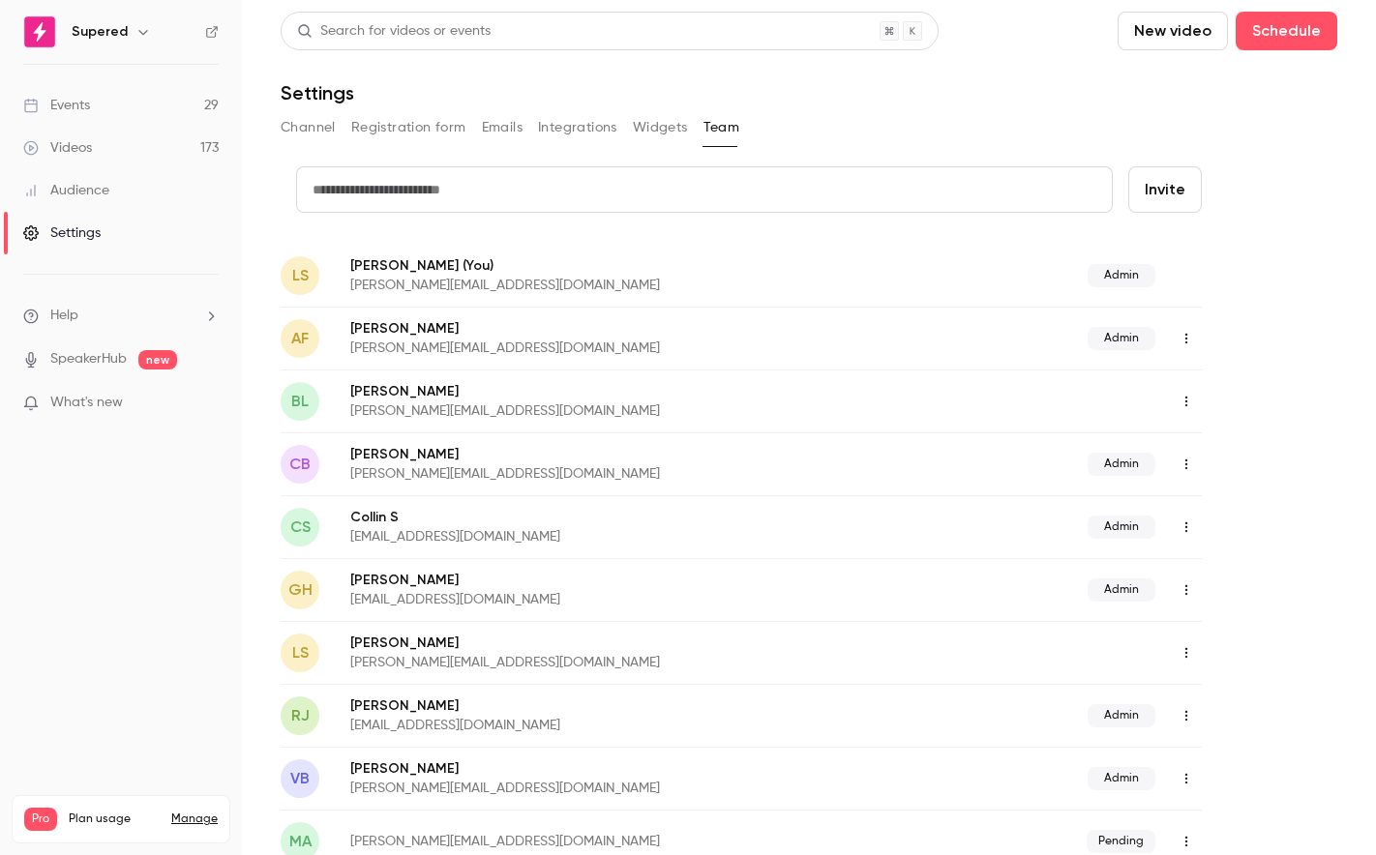
click at [95, 153] on link "Videos 173" at bounding box center [121, 148] width 242 height 43
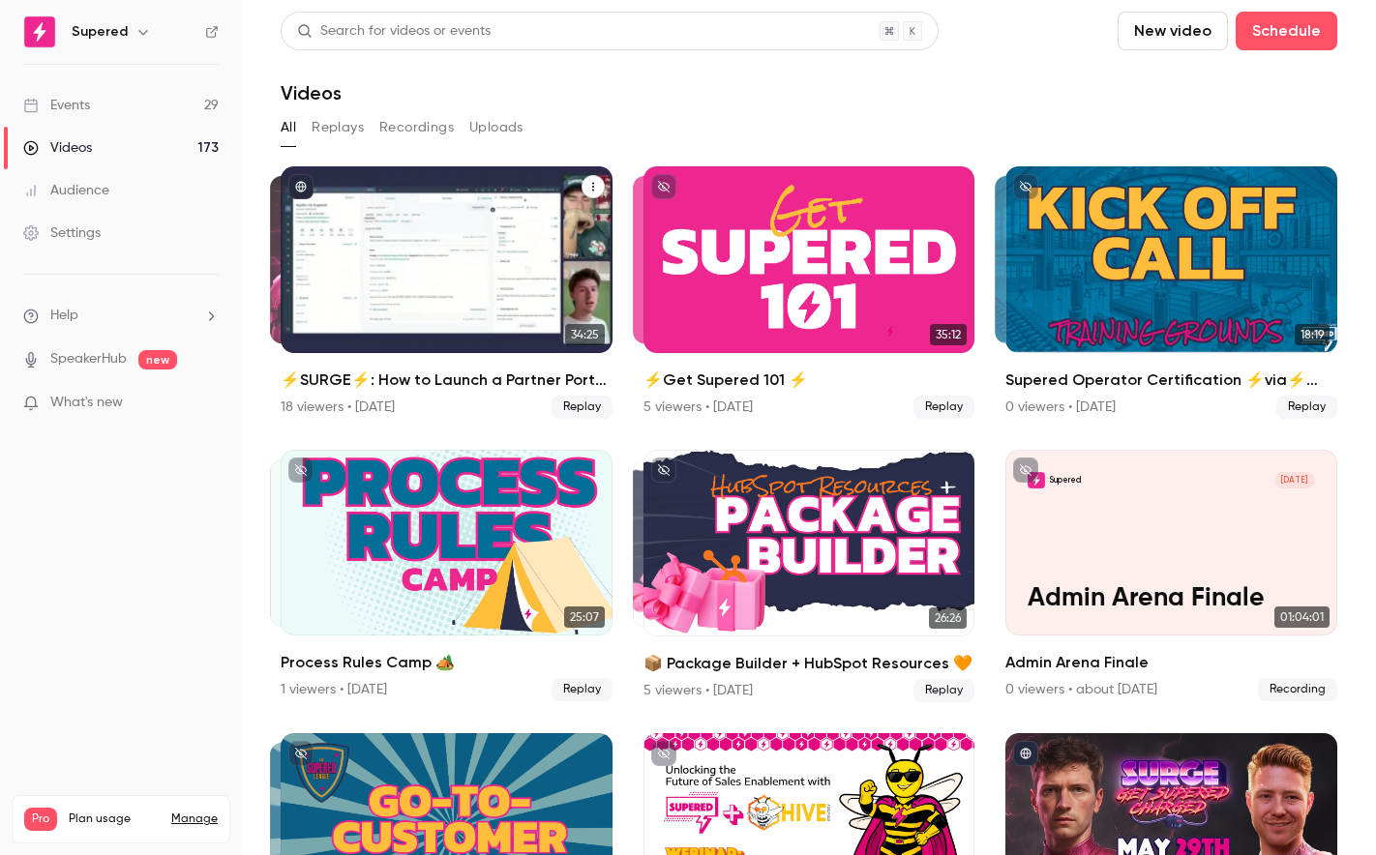
click at [510, 287] on div "⚡️SURGE⚡️: How to Launch a Partner Portal On Top of HubSpot w/Introw" at bounding box center [447, 259] width 332 height 187
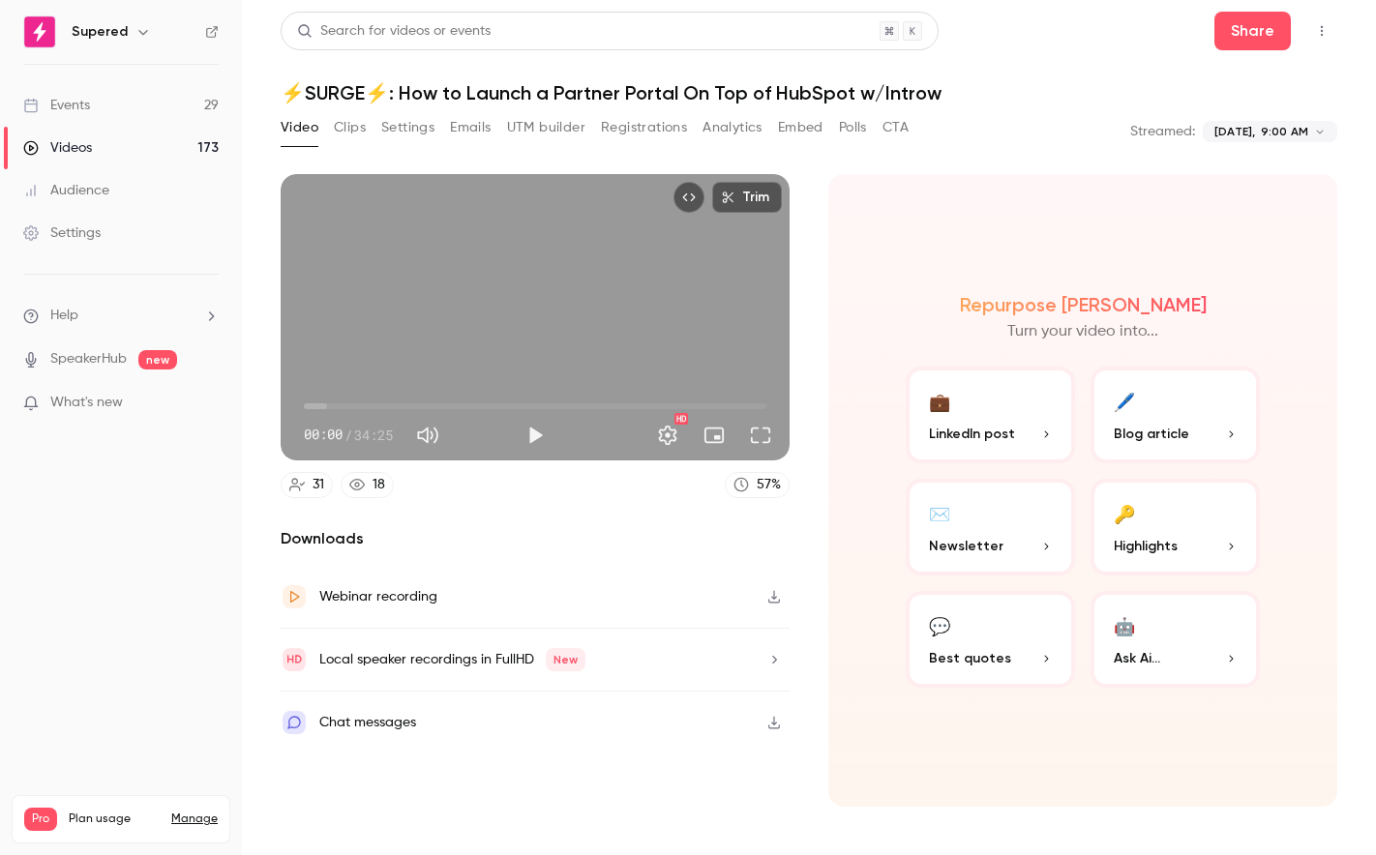
click at [83, 148] on div "Videos" at bounding box center [57, 147] width 69 height 19
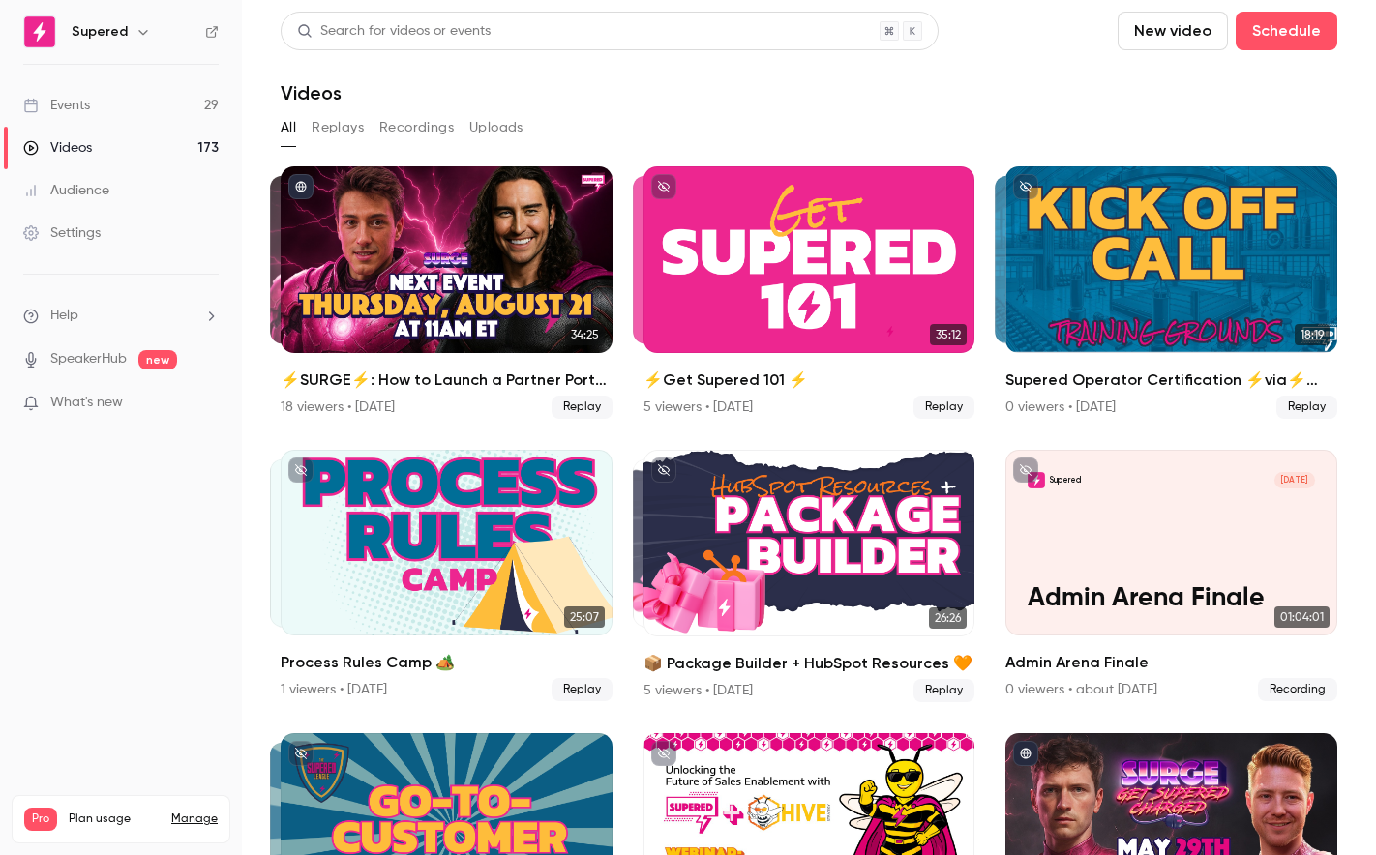
click at [75, 112] on div "Events" at bounding box center [56, 105] width 67 height 19
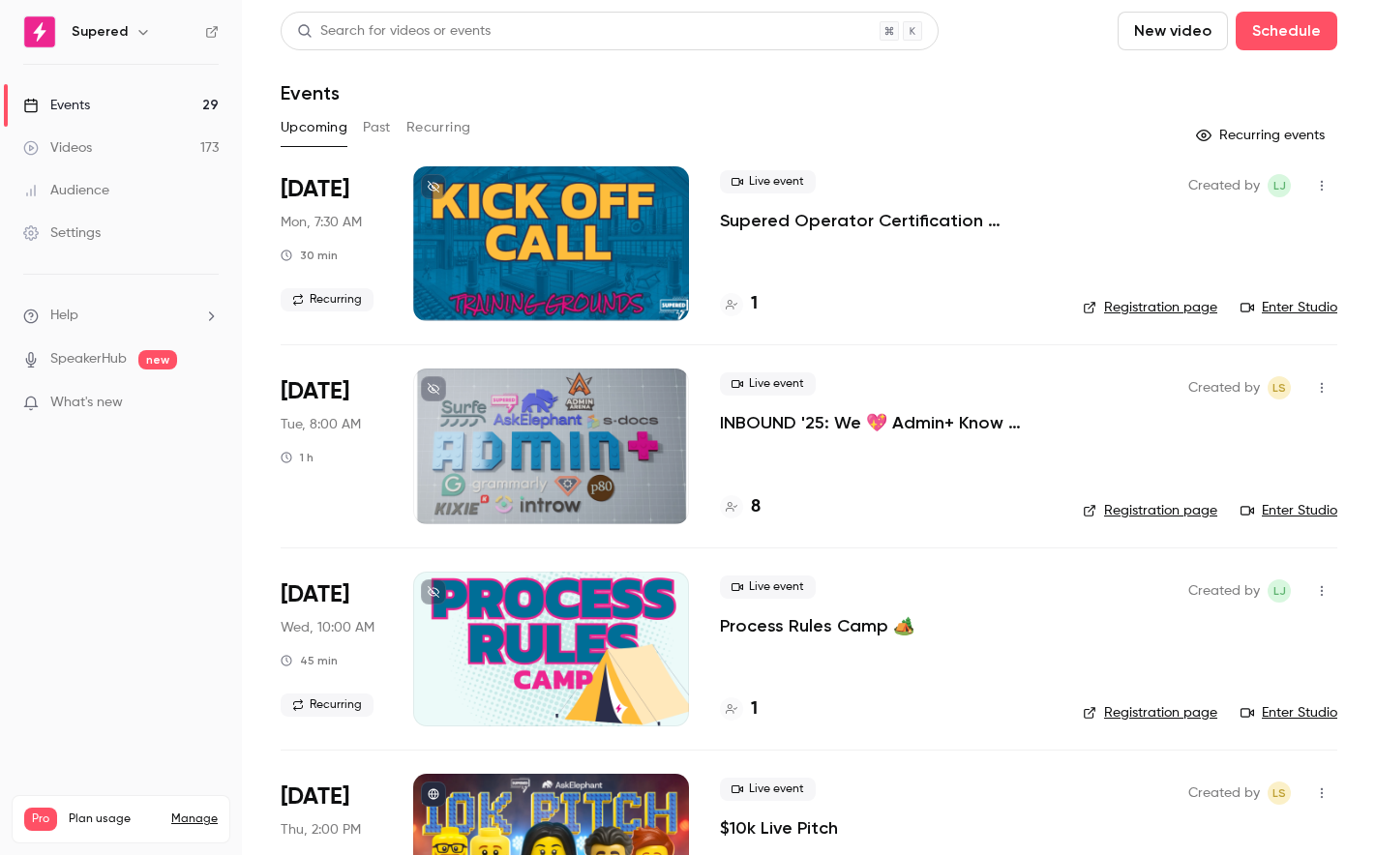
click at [77, 314] on span "Help" at bounding box center [64, 316] width 28 height 20
click at [295, 288] on link "Talk to [GEOGRAPHIC_DATA]" at bounding box center [357, 294] width 212 height 51
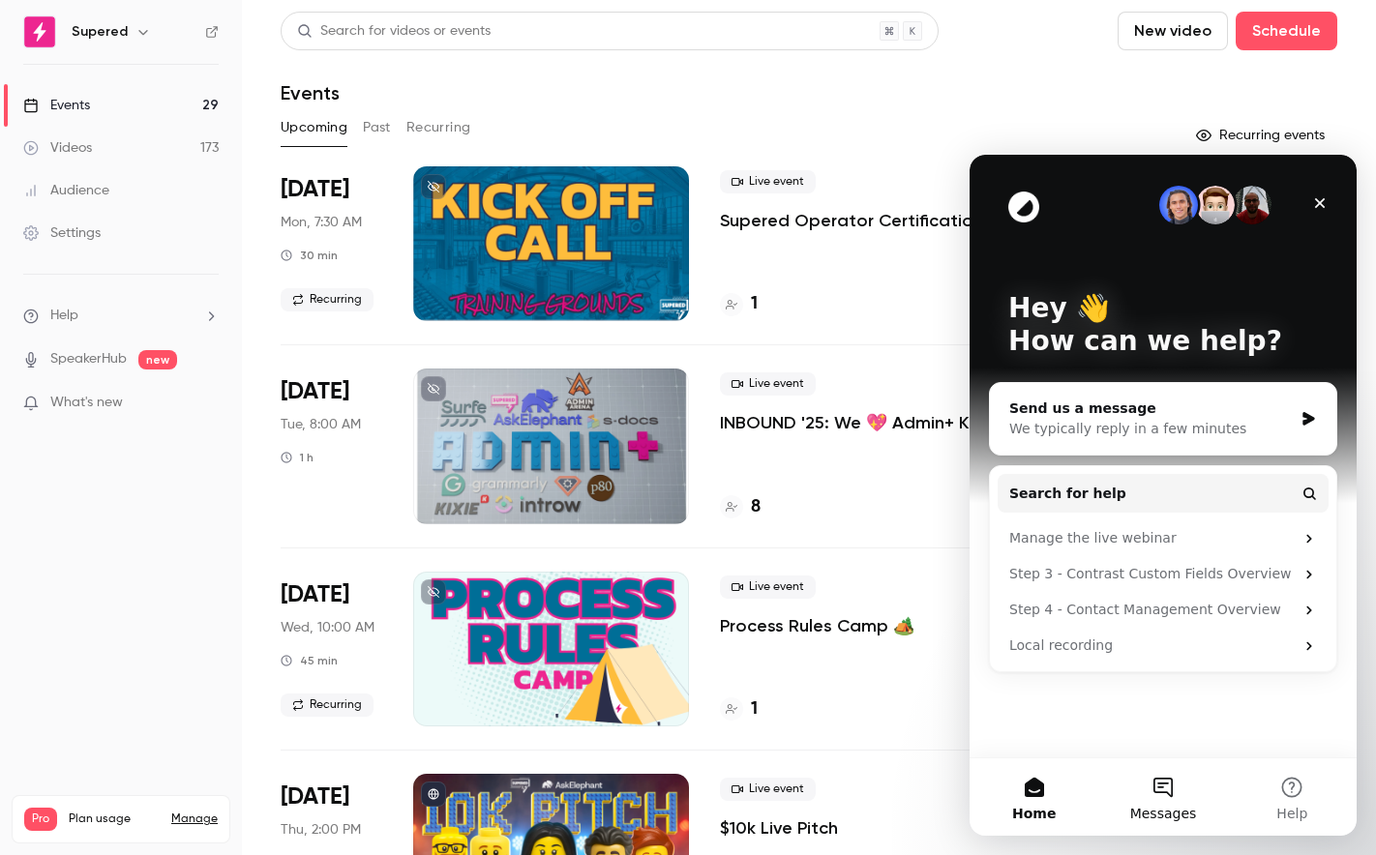
click at [1157, 798] on button "Messages" at bounding box center [1162, 797] width 129 height 77
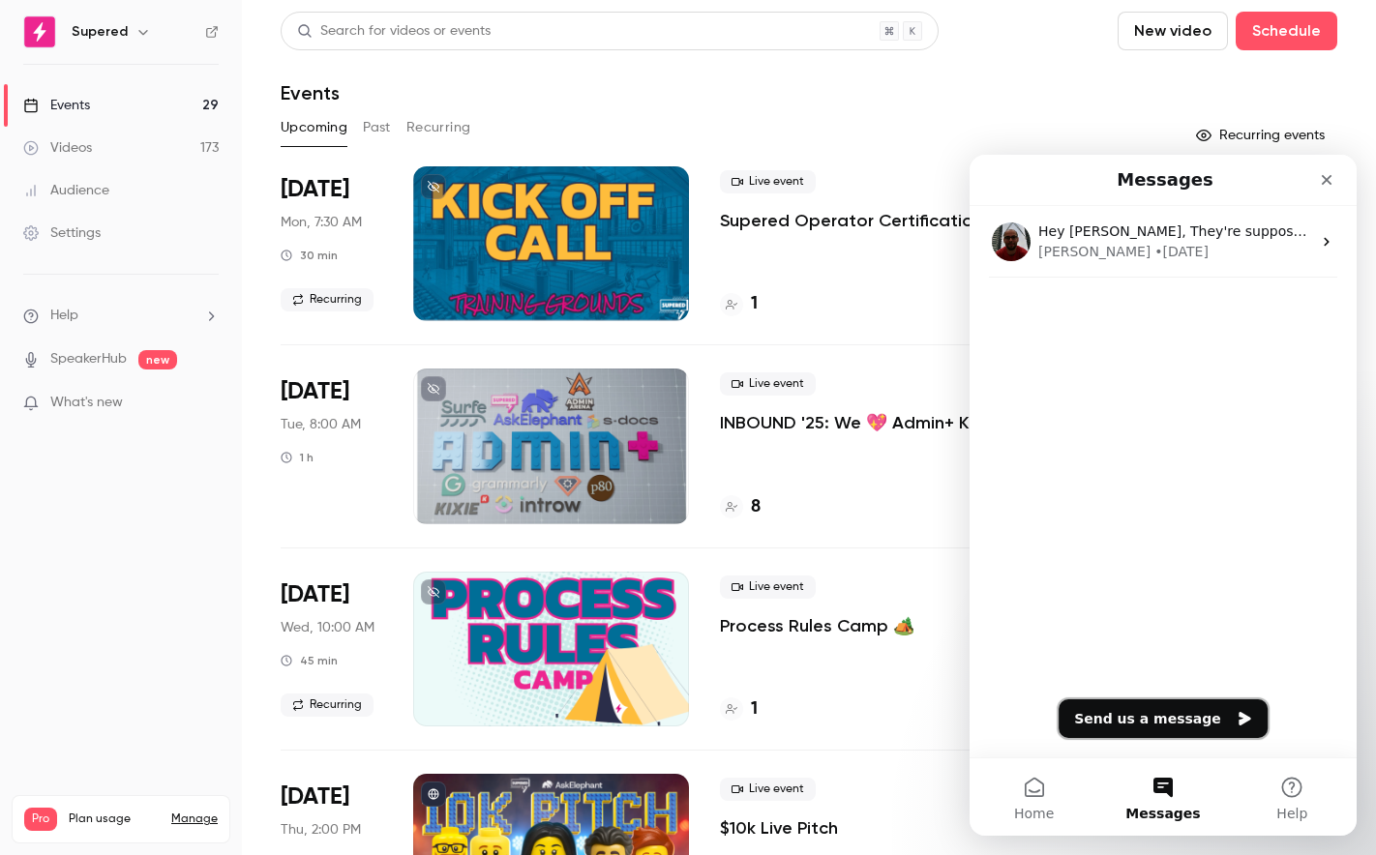
click at [1169, 719] on button "Send us a message" at bounding box center [1163, 719] width 209 height 39
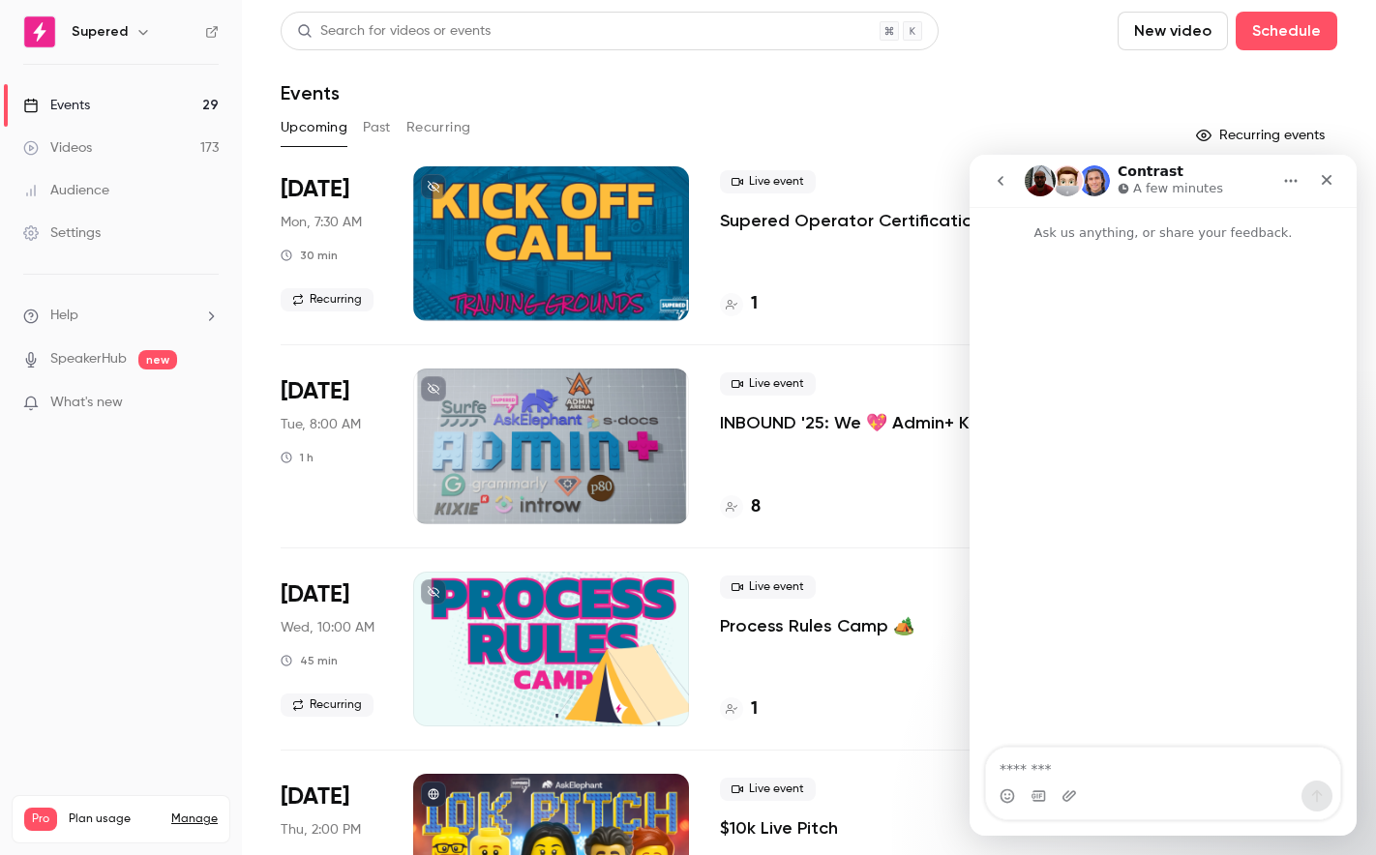
click at [1072, 754] on textarea "Message…" at bounding box center [1163, 764] width 354 height 33
type textarea "**********"
